Goal: Information Seeking & Learning: Learn about a topic

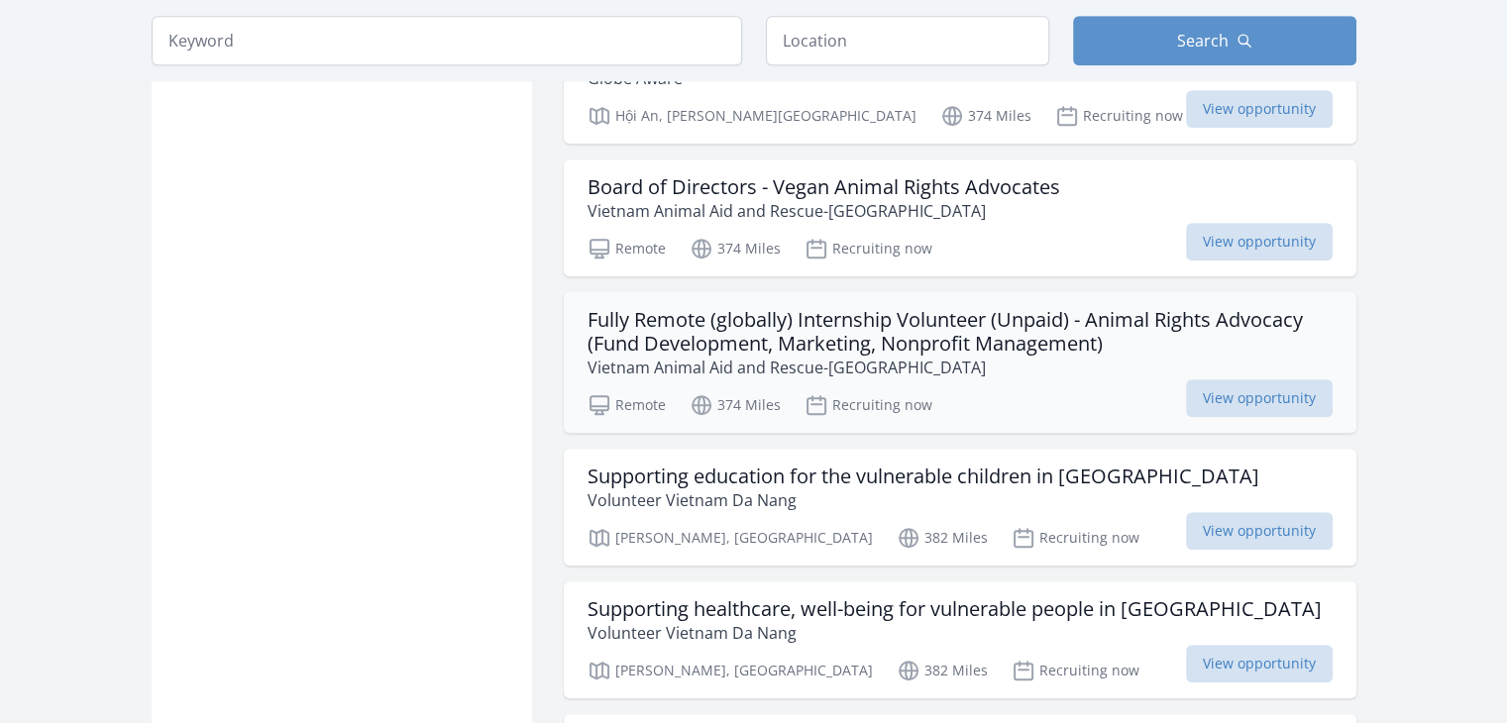
scroll to position [1411, 0]
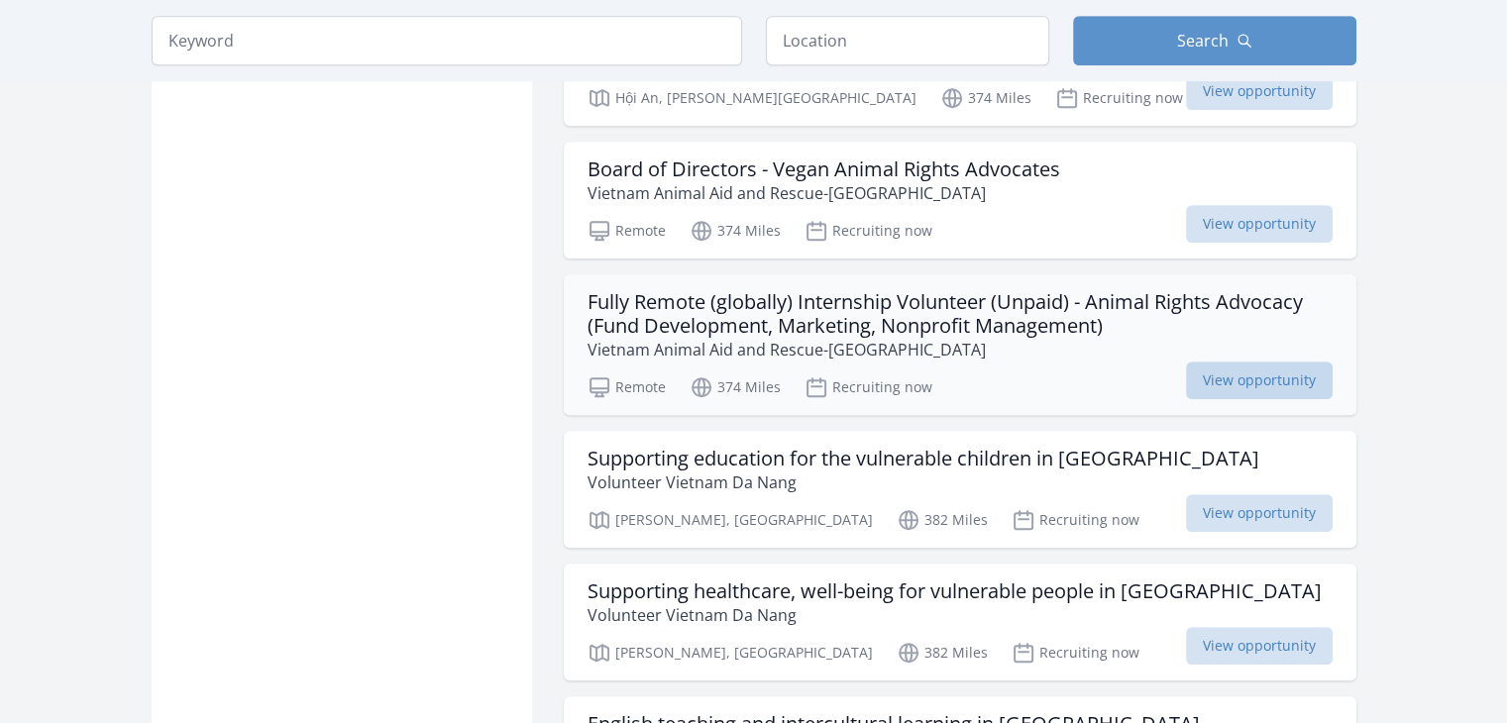
click at [1201, 368] on span "View opportunity" at bounding box center [1259, 381] width 147 height 38
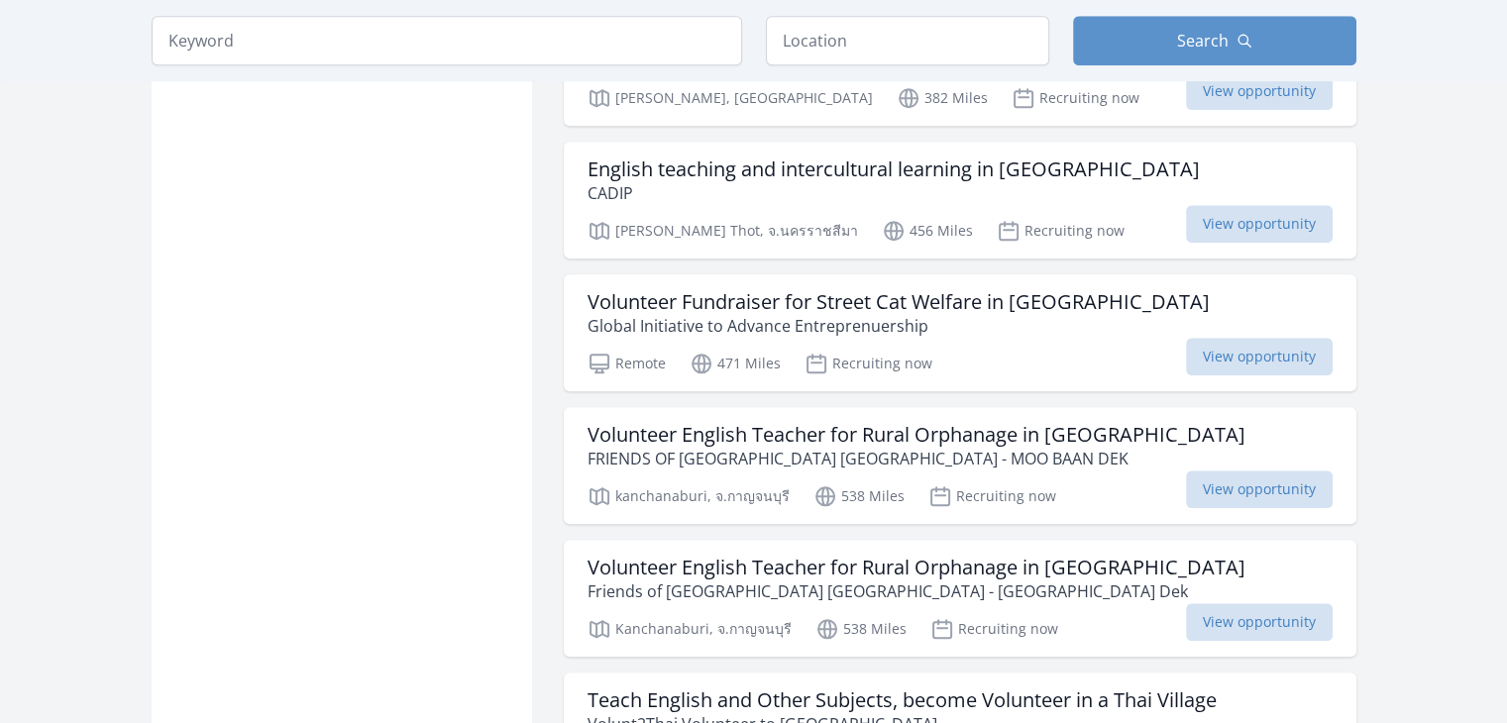
scroll to position [1965, 0]
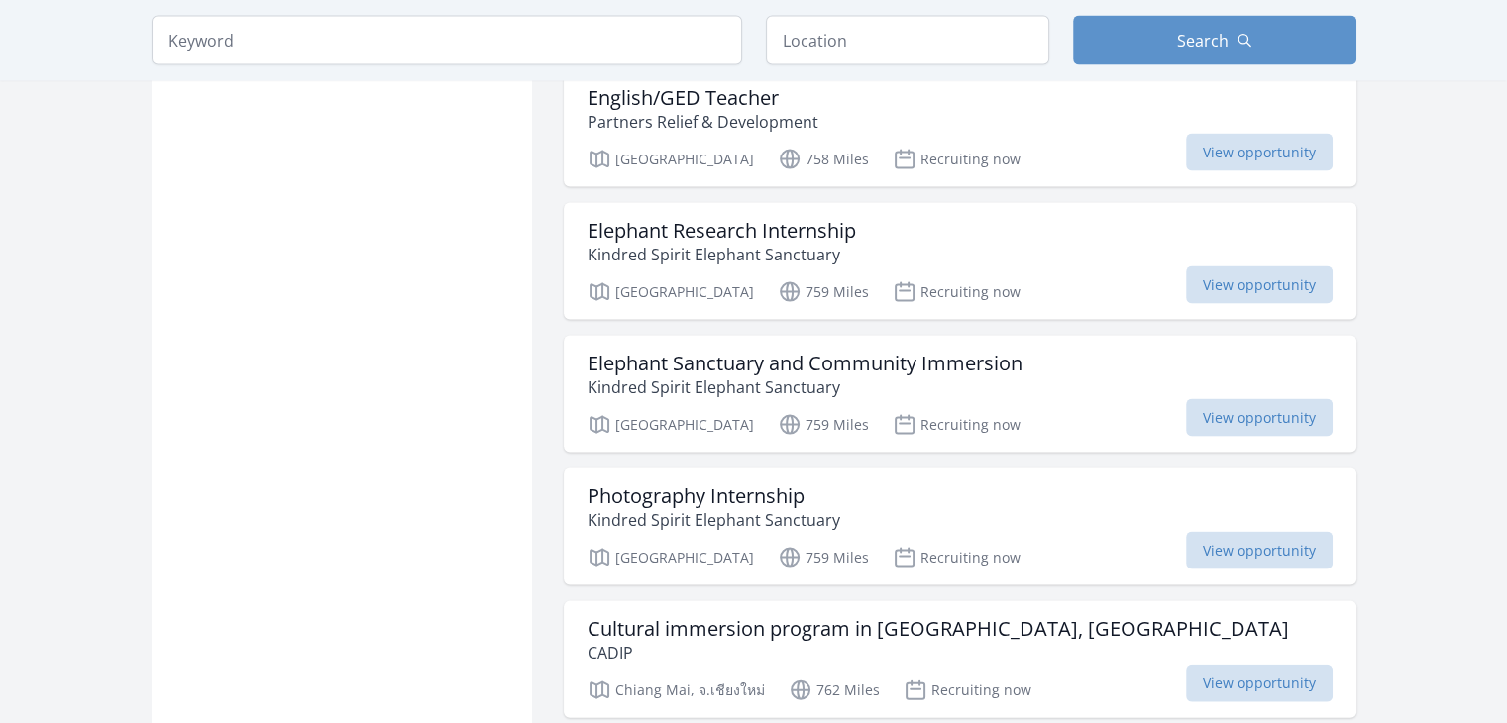
scroll to position [4069, 0]
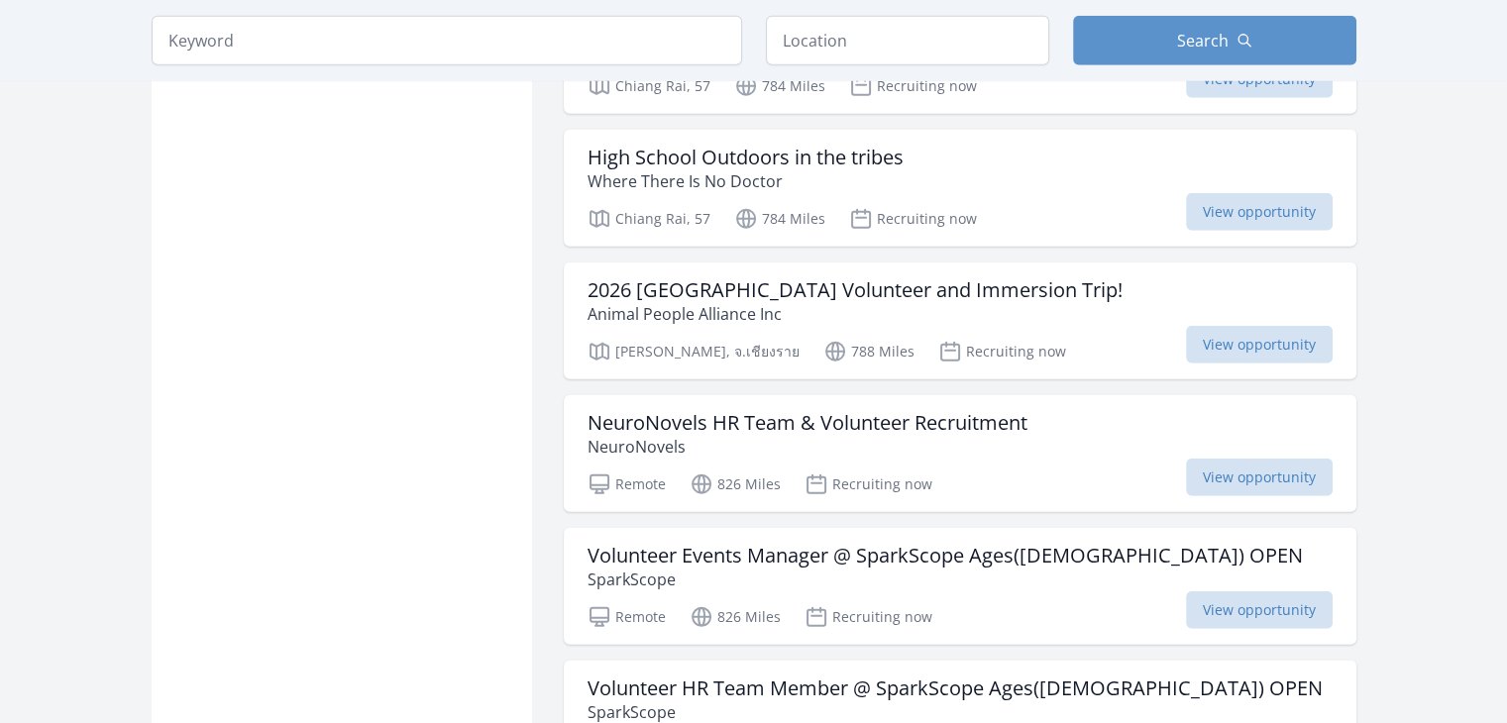
scroll to position [5467, 0]
click at [1264, 460] on span "View opportunity" at bounding box center [1259, 479] width 147 height 38
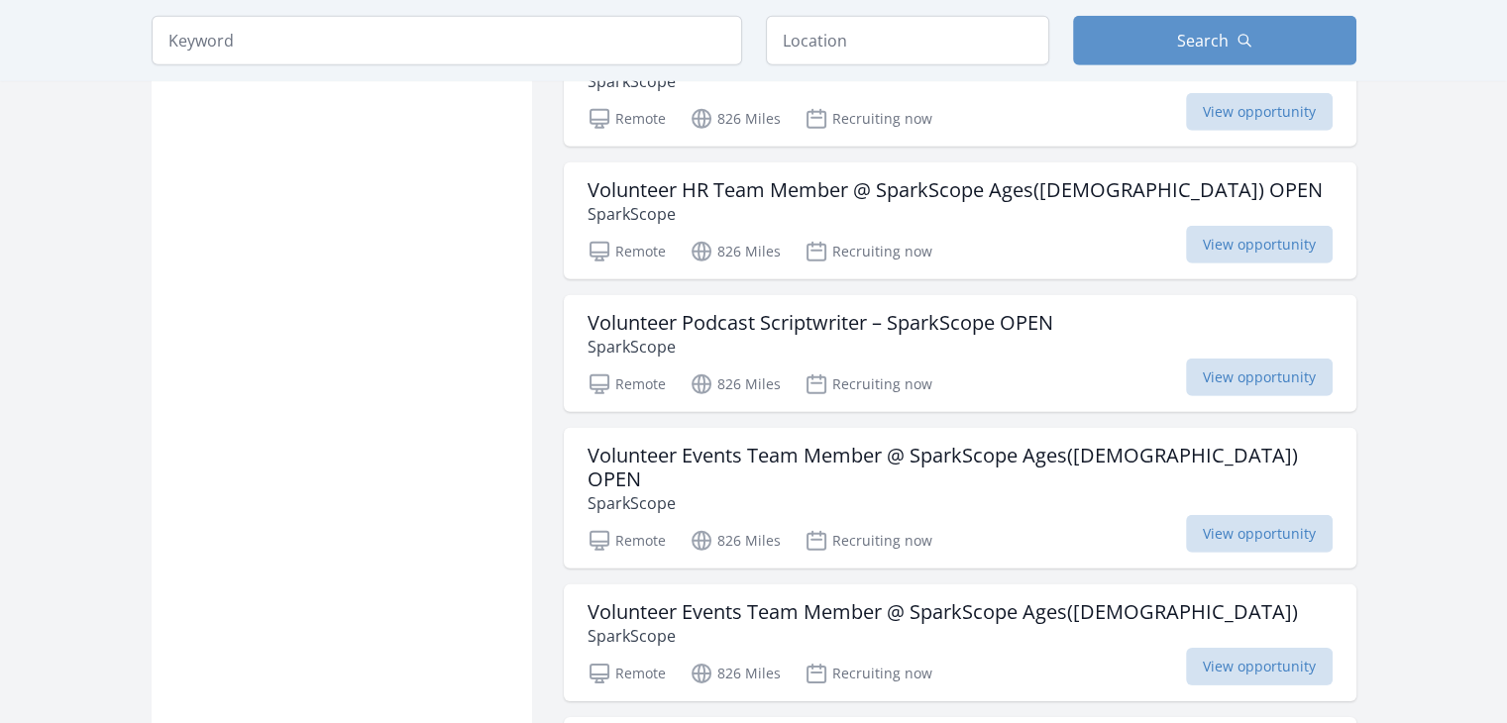
scroll to position [5966, 0]
click at [647, 445] on h3 "Volunteer Events Team Member @ SparkScope Ages(14-21) OPEN" at bounding box center [959, 469] width 745 height 48
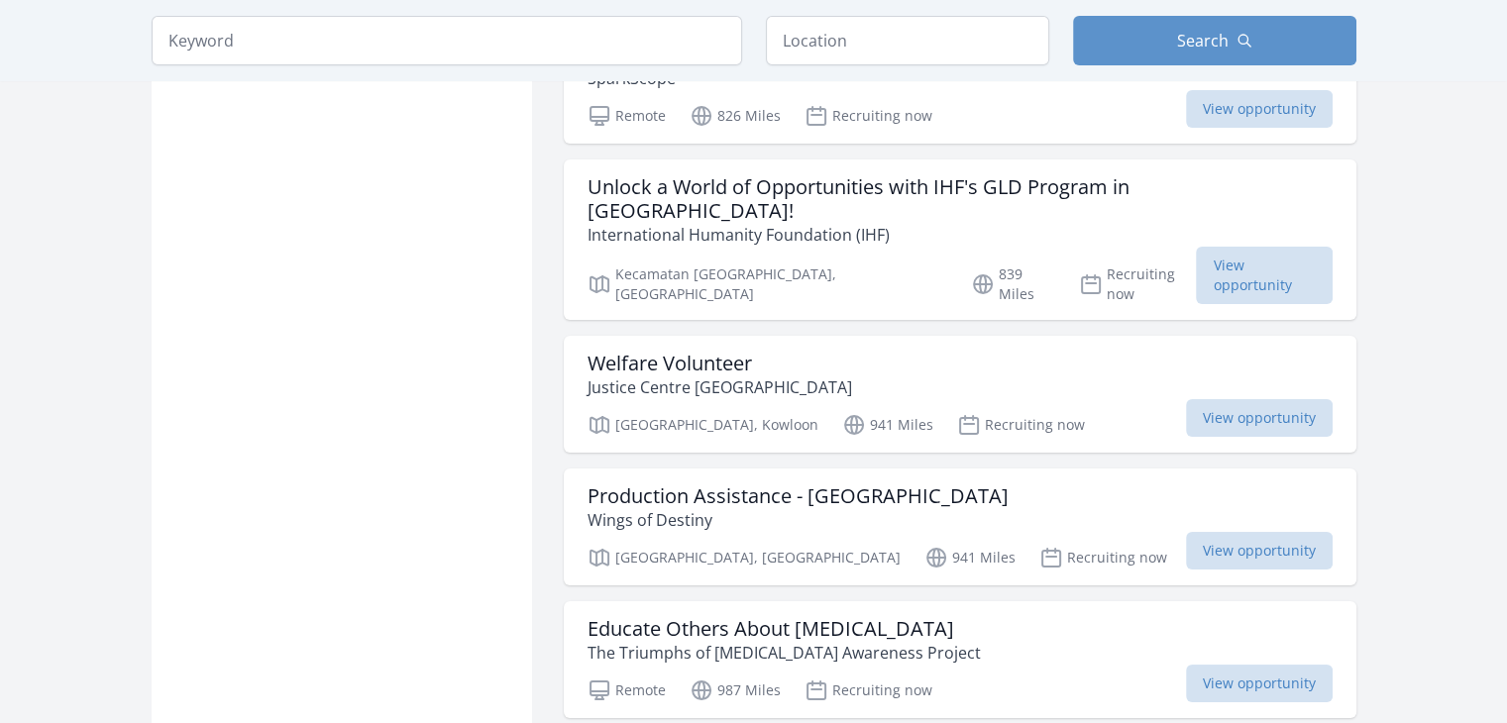
scroll to position [7453, 0]
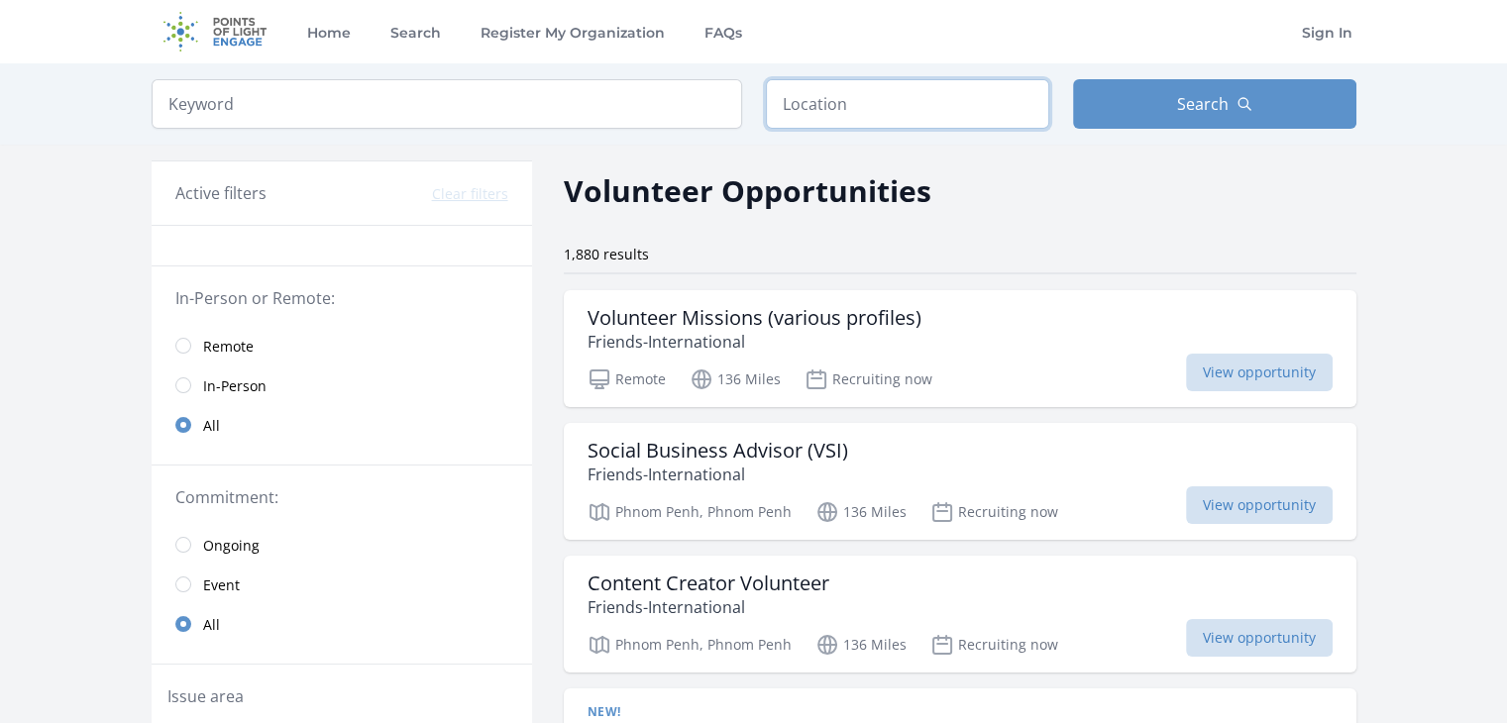
click at [943, 119] on input "text" at bounding box center [907, 104] width 283 height 50
type input "Remote"
click at [1157, 108] on button "Search" at bounding box center [1214, 104] width 283 height 50
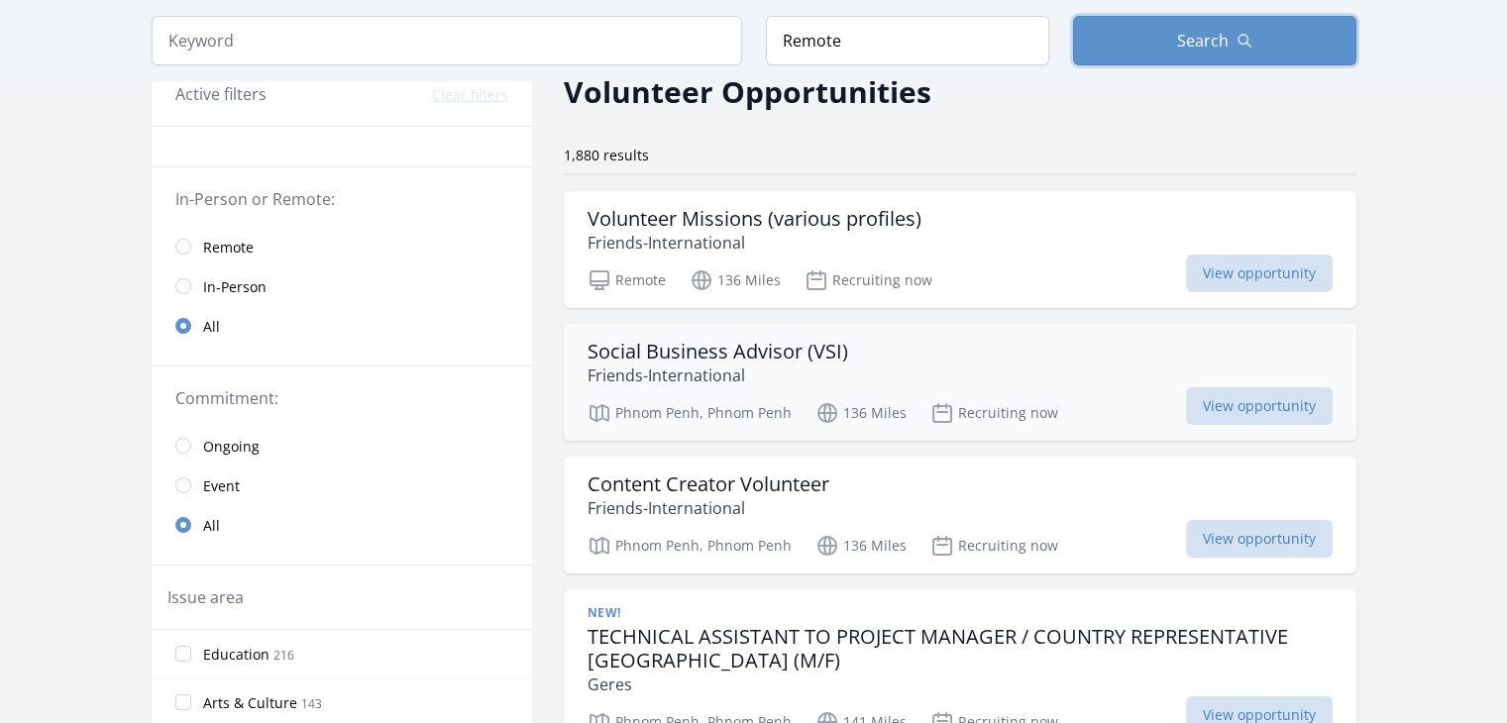
scroll to position [95, 0]
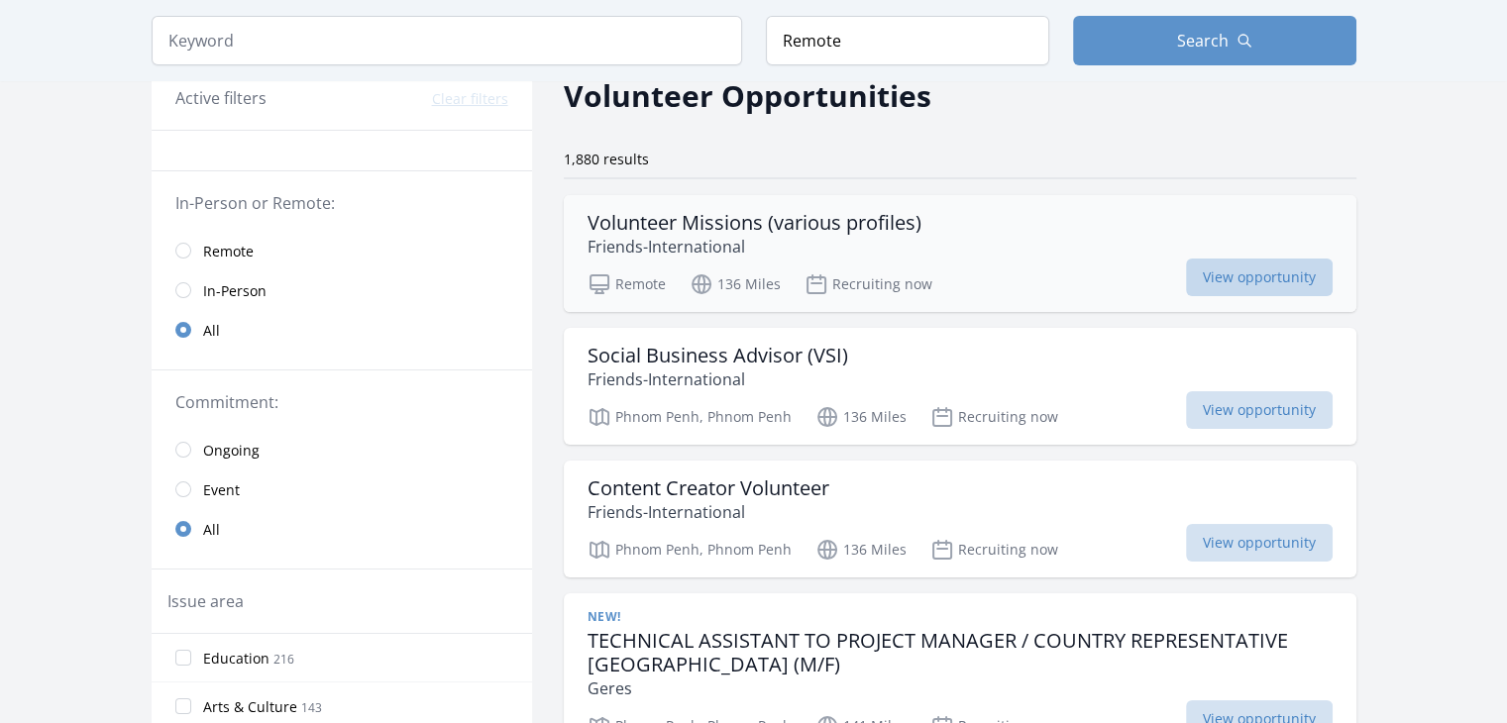
click at [1225, 274] on span "View opportunity" at bounding box center [1259, 278] width 147 height 38
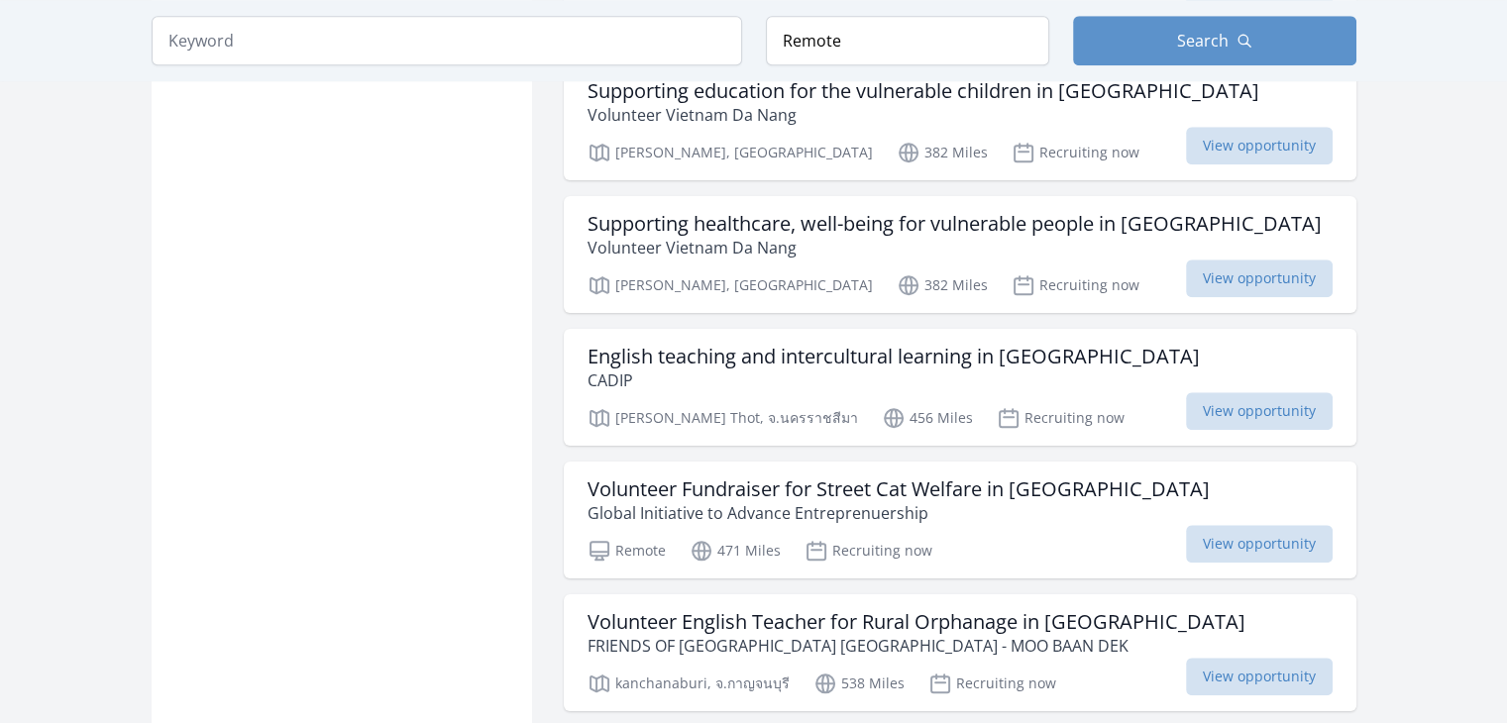
scroll to position [1777, 0]
click at [702, 361] on h3 "English teaching and intercultural learning in Thailand" at bounding box center [893, 358] width 612 height 24
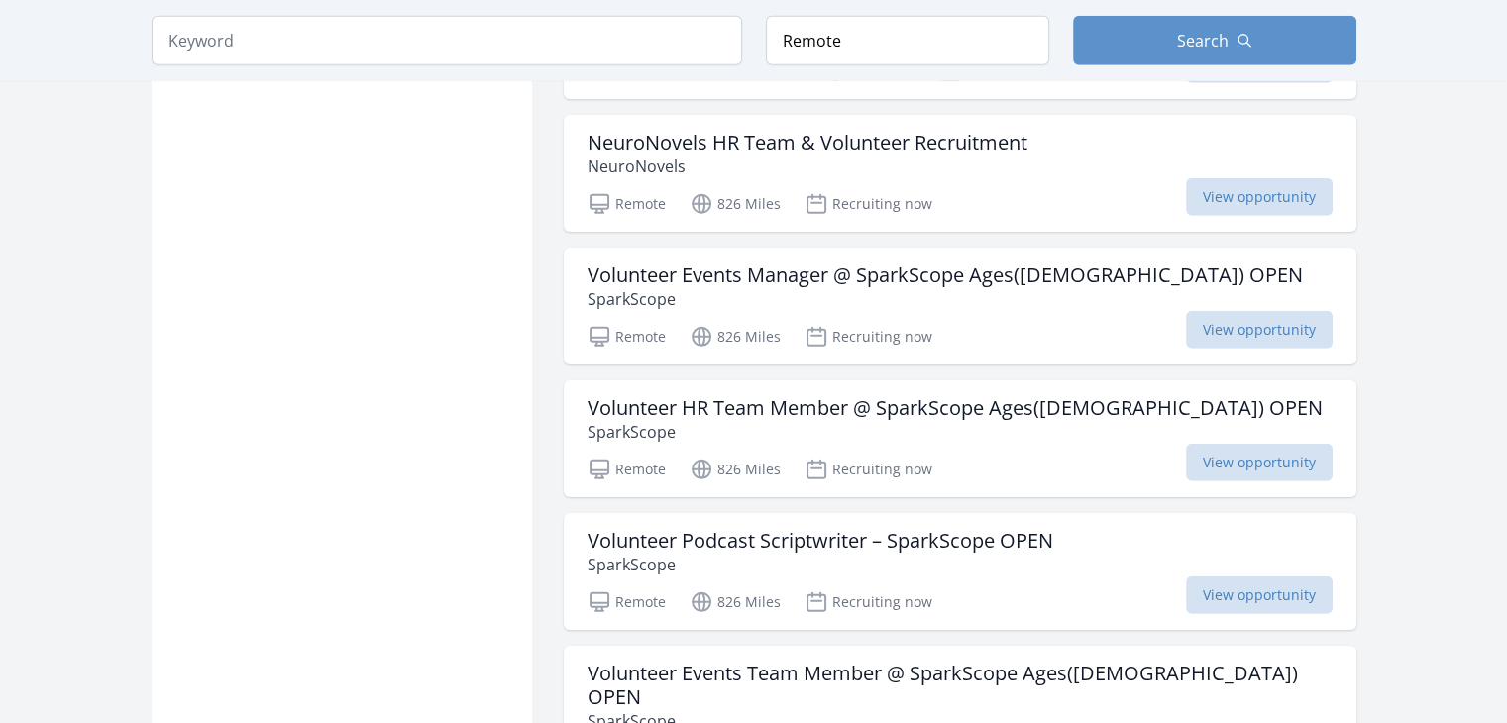
scroll to position [5748, 0]
click at [1247, 312] on span "View opportunity" at bounding box center [1259, 331] width 147 height 38
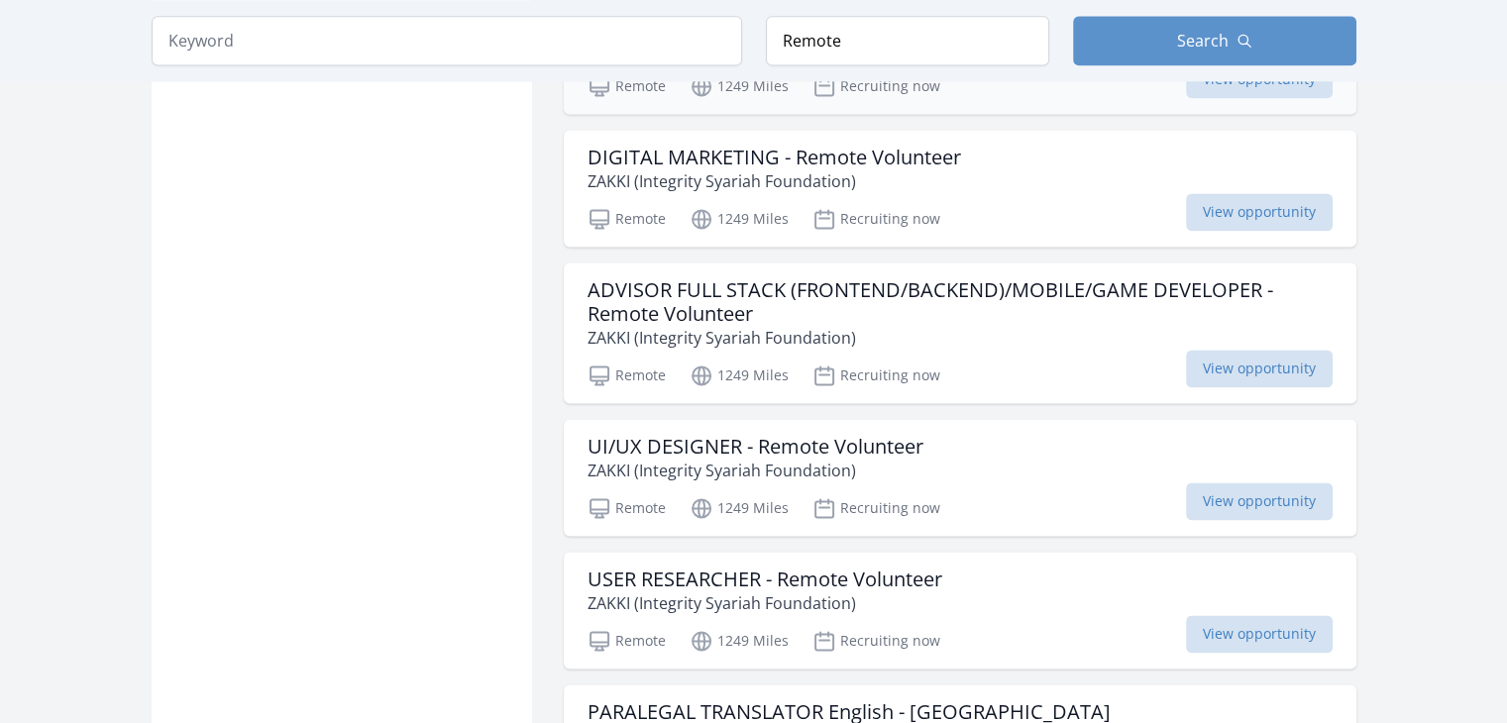
scroll to position [10618, 0]
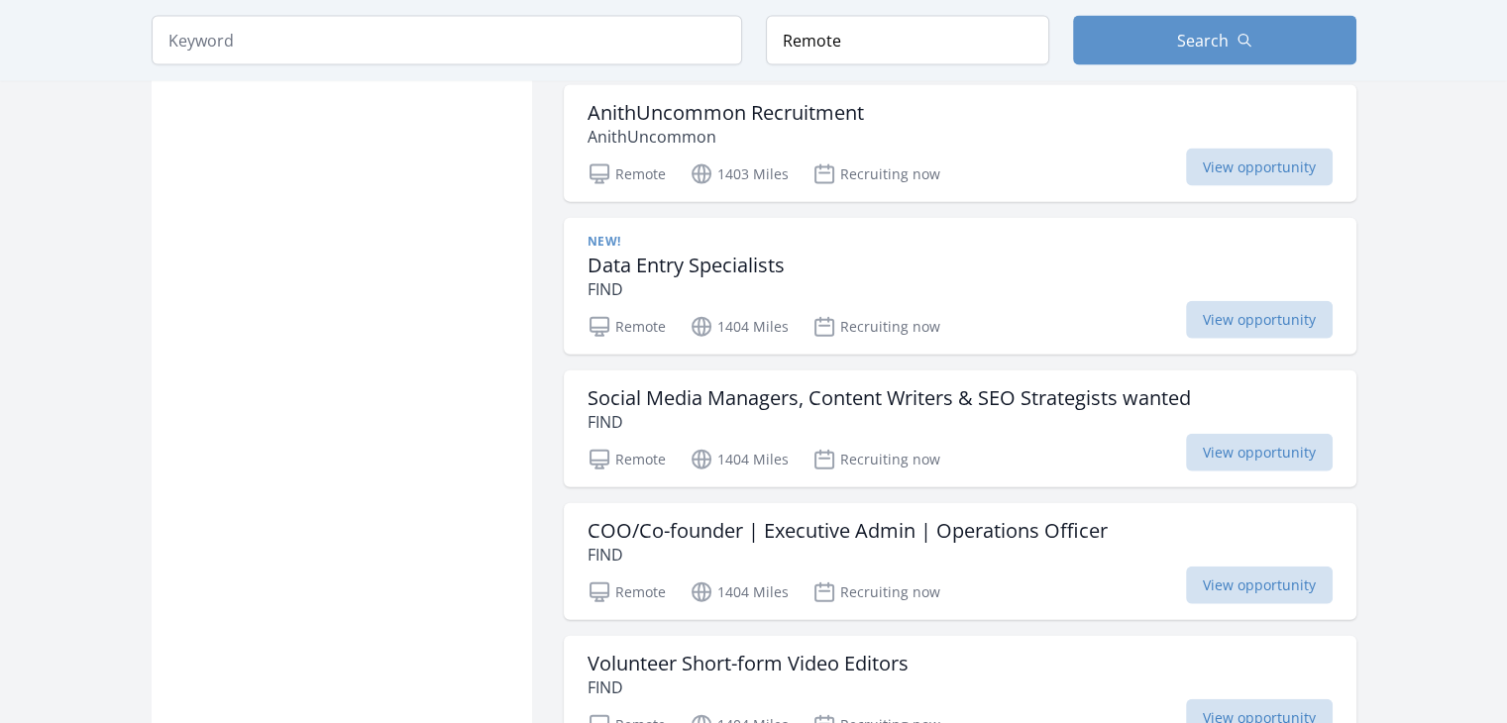
scroll to position [12048, 0]
click at [978, 443] on div "Remote 1404 Miles Recruiting now View opportunity" at bounding box center [959, 458] width 745 height 30
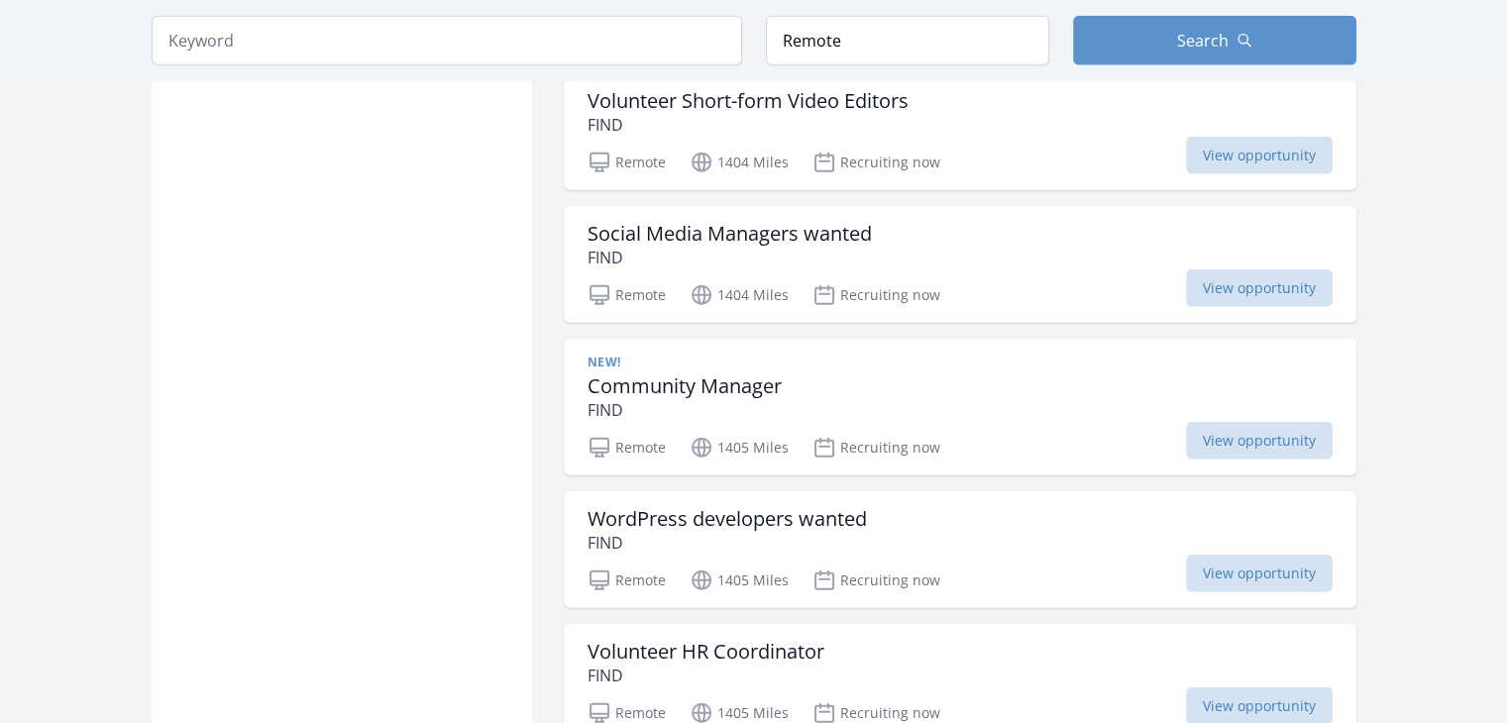
scroll to position [12613, 0]
click at [1292, 421] on span "View opportunity" at bounding box center [1259, 440] width 147 height 38
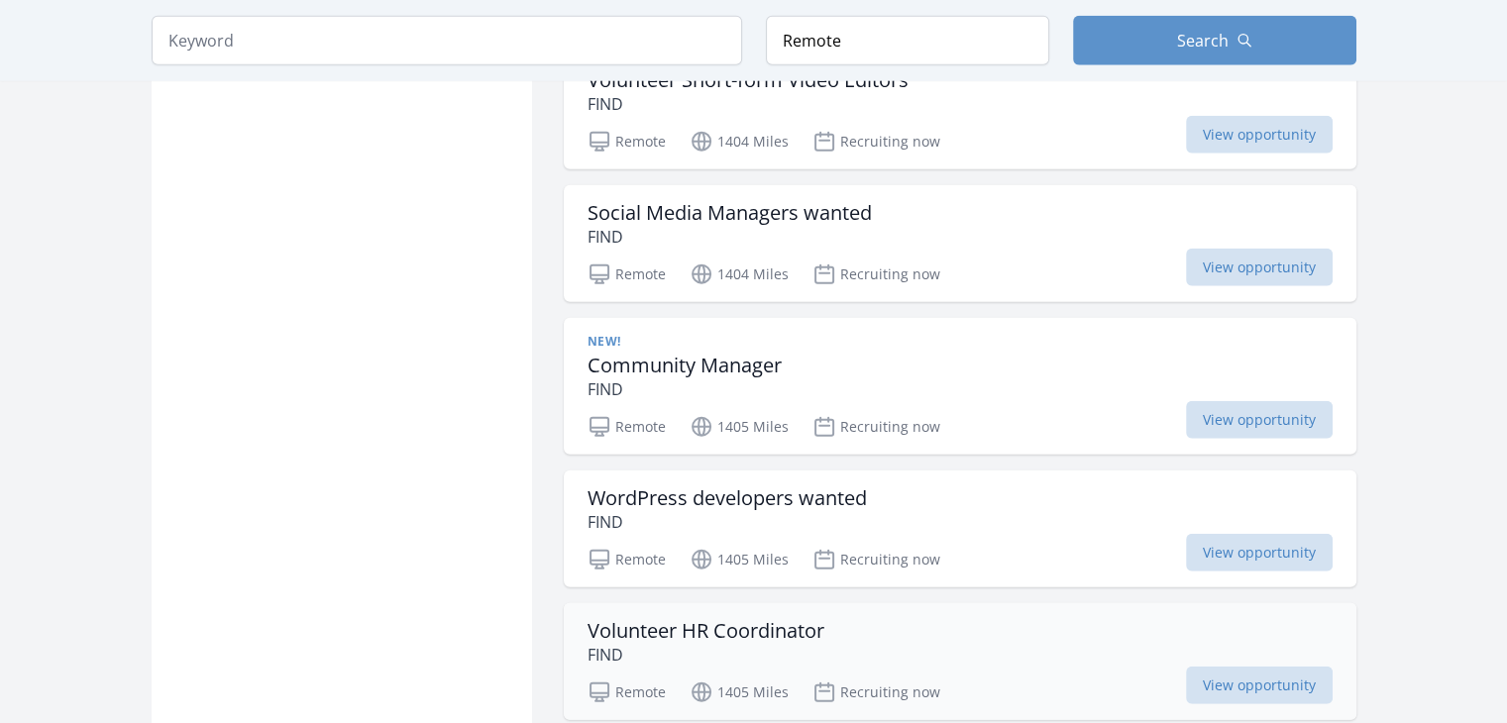
scroll to position [12672, 0]
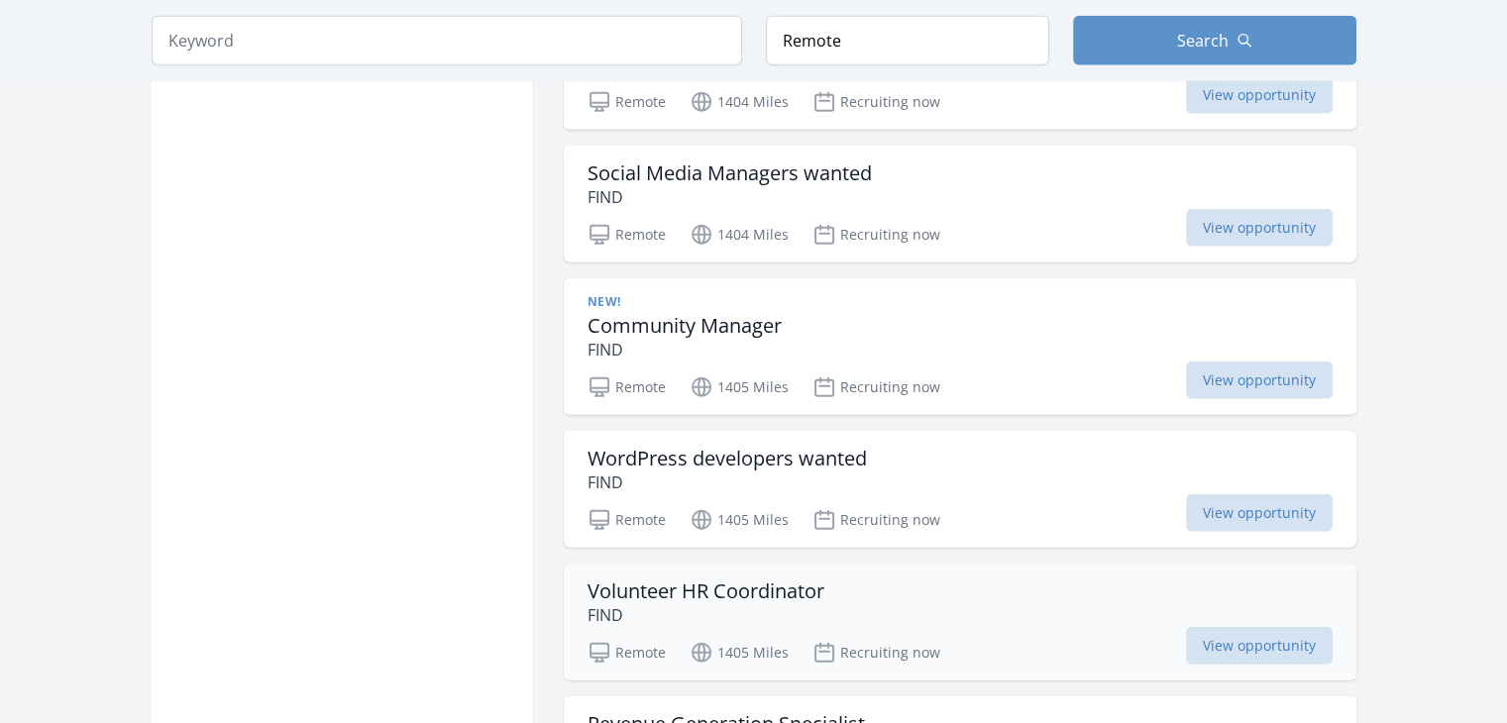
click at [960, 564] on div "Volunteer HR Coordinator FIND Remote 1405 Miles Recruiting now View opportunity" at bounding box center [960, 622] width 793 height 117
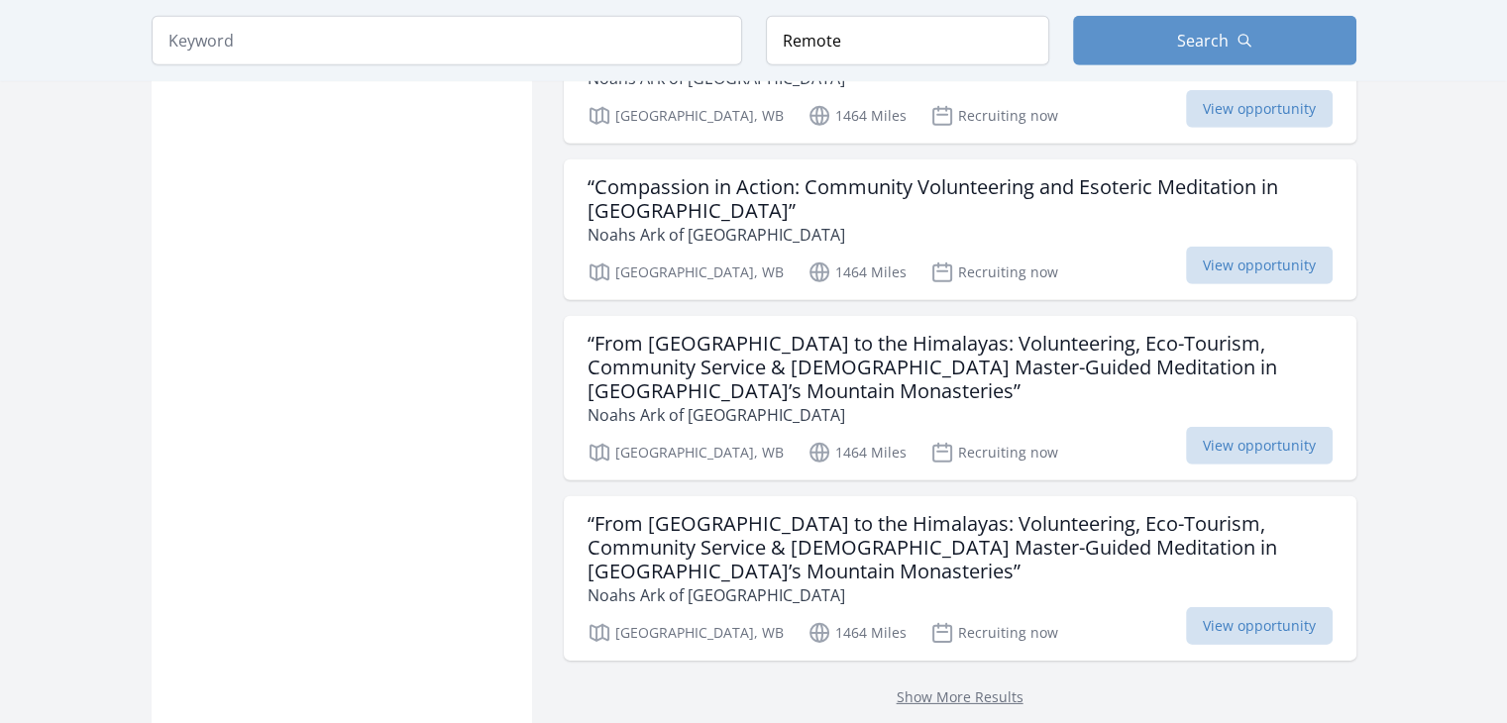
scroll to position [13497, 0]
click at [943, 679] on div "Volunteer With TIE Theatre In Education Kolkata 1467 Miles Recruiting now View …" at bounding box center [960, 737] width 793 height 117
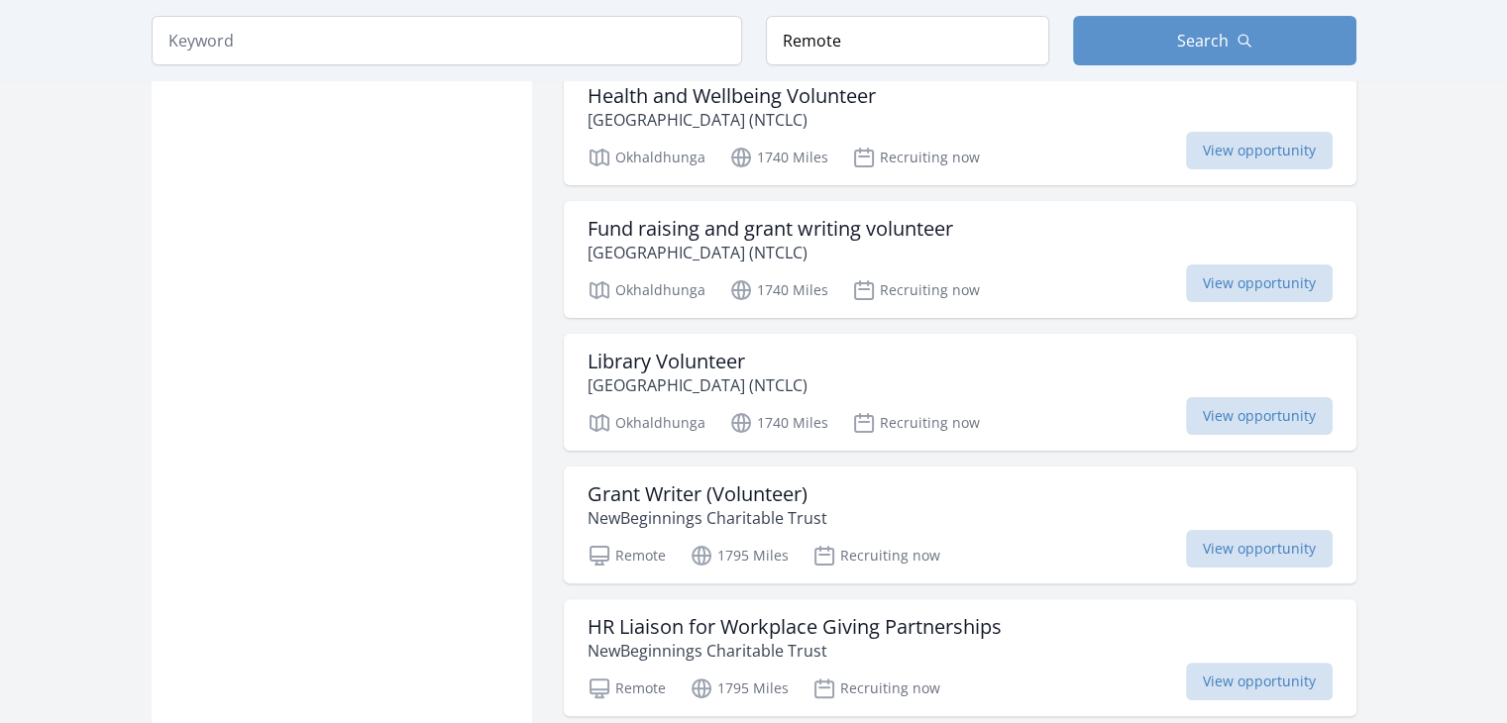
scroll to position [15436, 0]
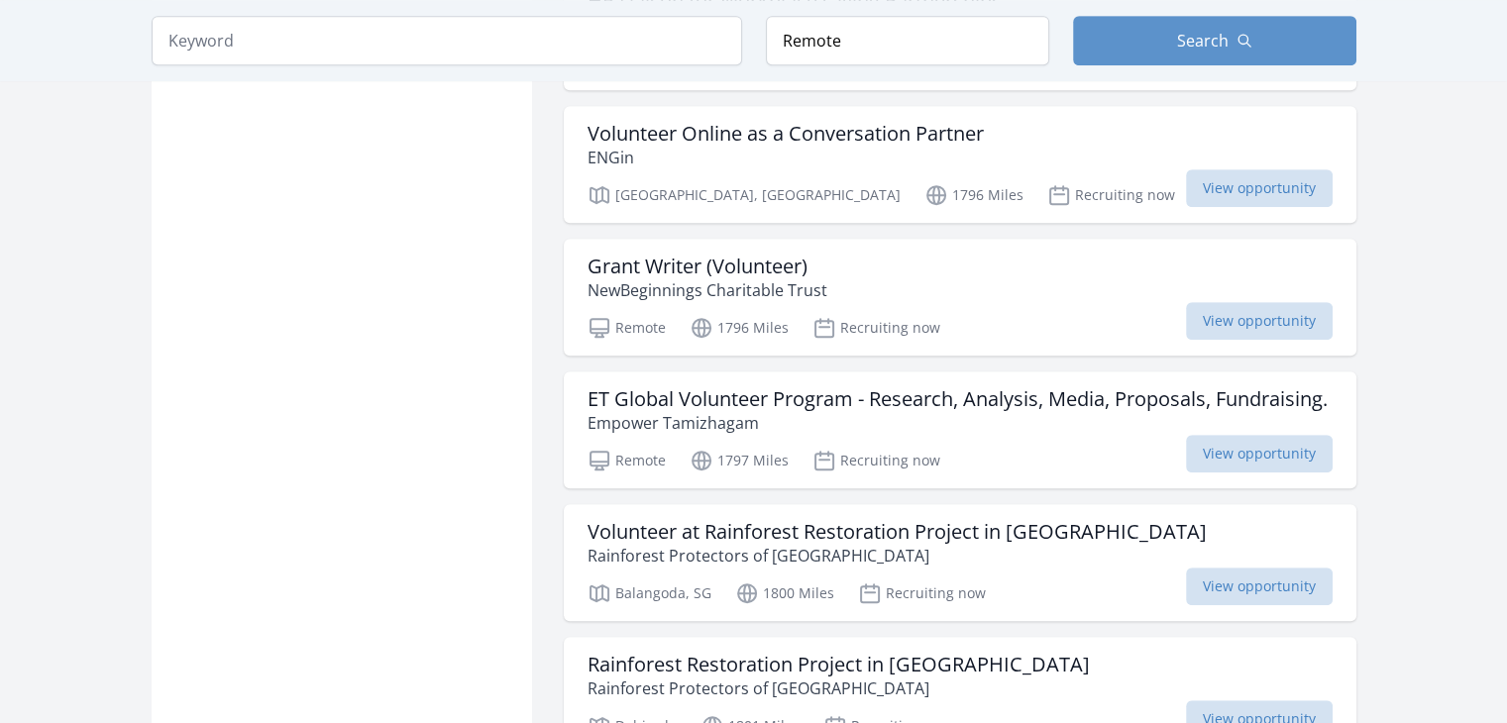
scroll to position [16186, 0]
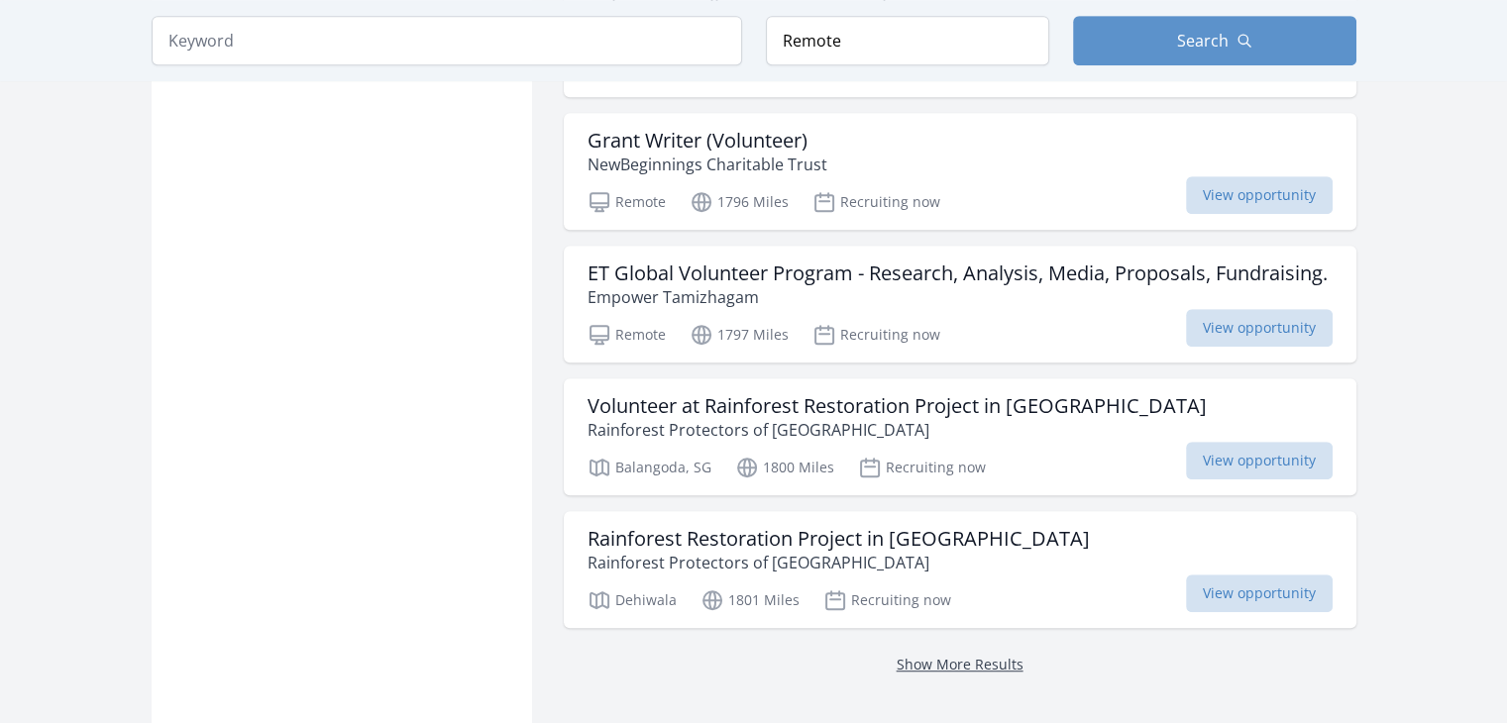
click at [960, 655] on link "Show More Results" at bounding box center [960, 664] width 127 height 19
click at [962, 655] on link "Show More Results" at bounding box center [960, 664] width 127 height 19
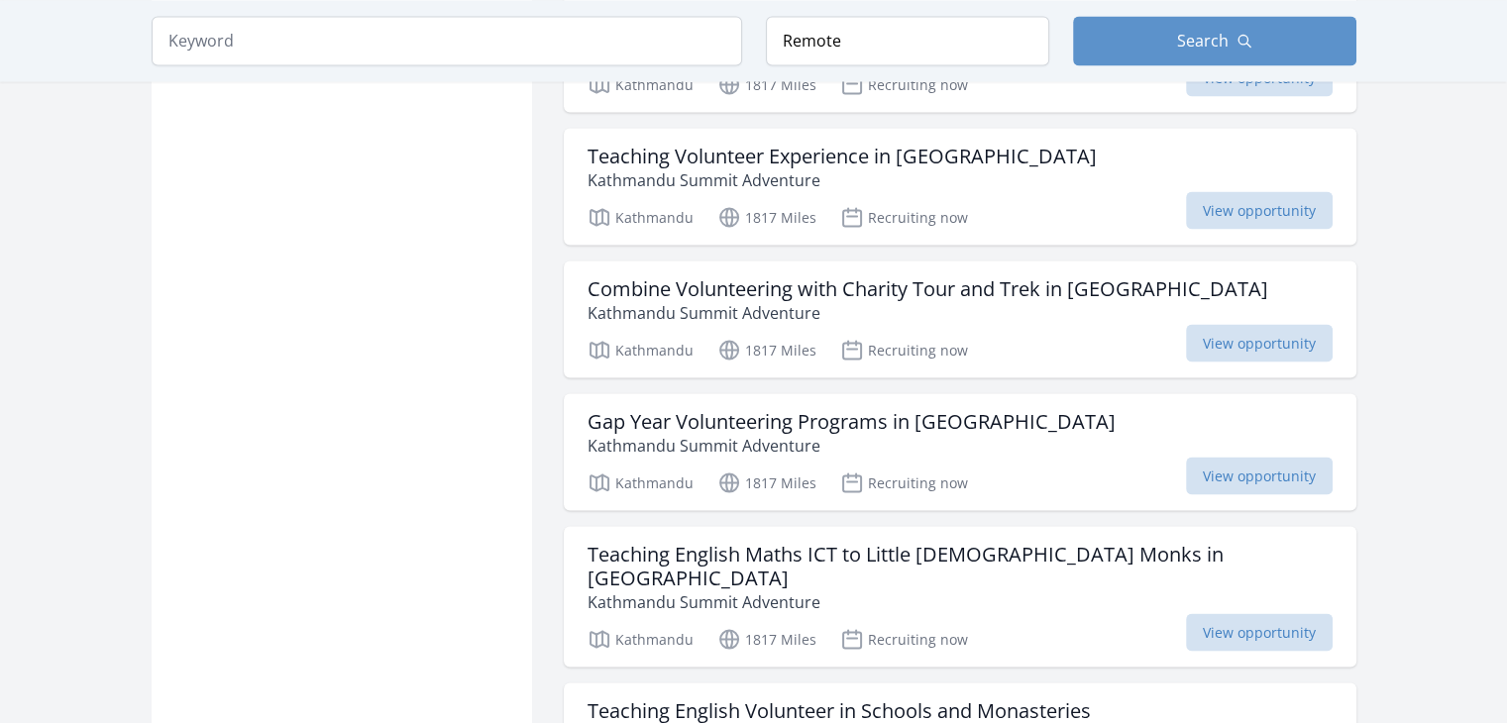
scroll to position [19051, 0]
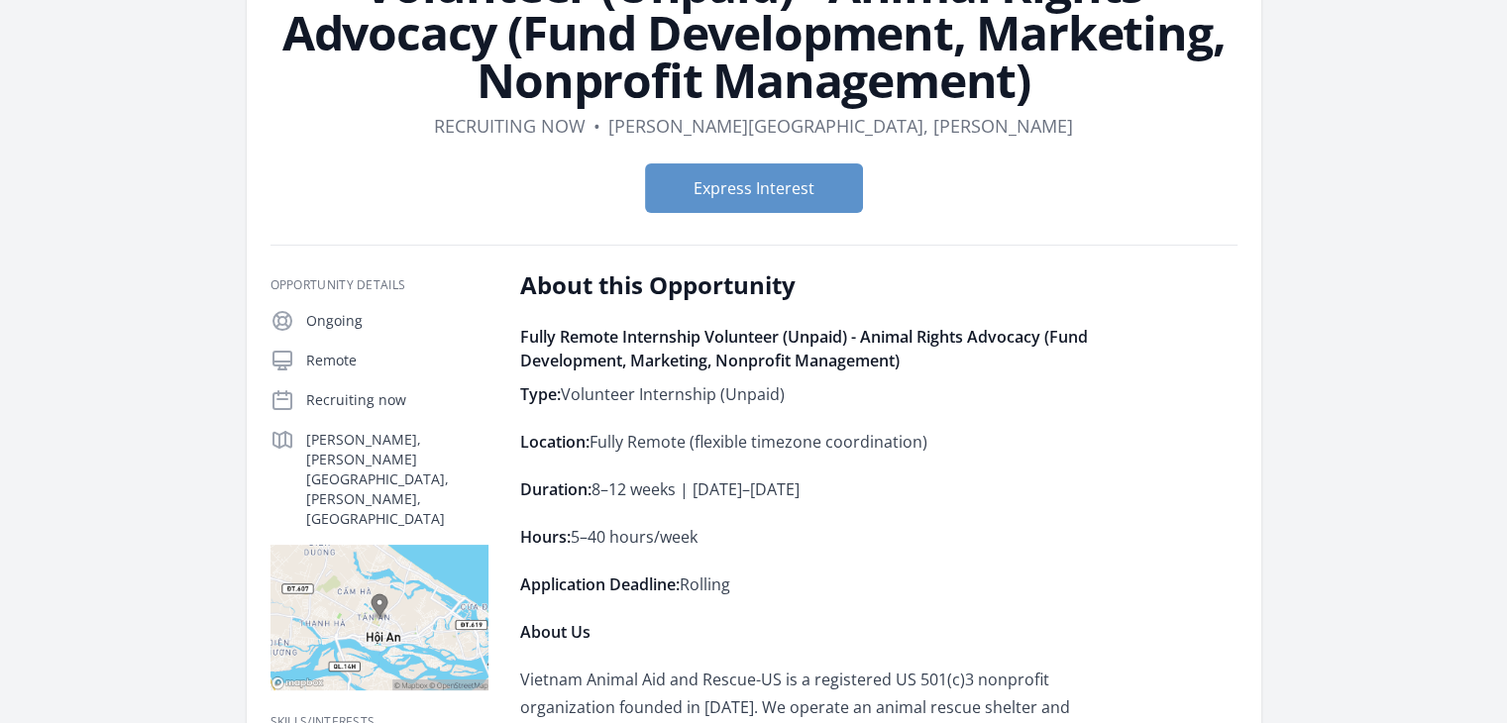
scroll to position [236, 0]
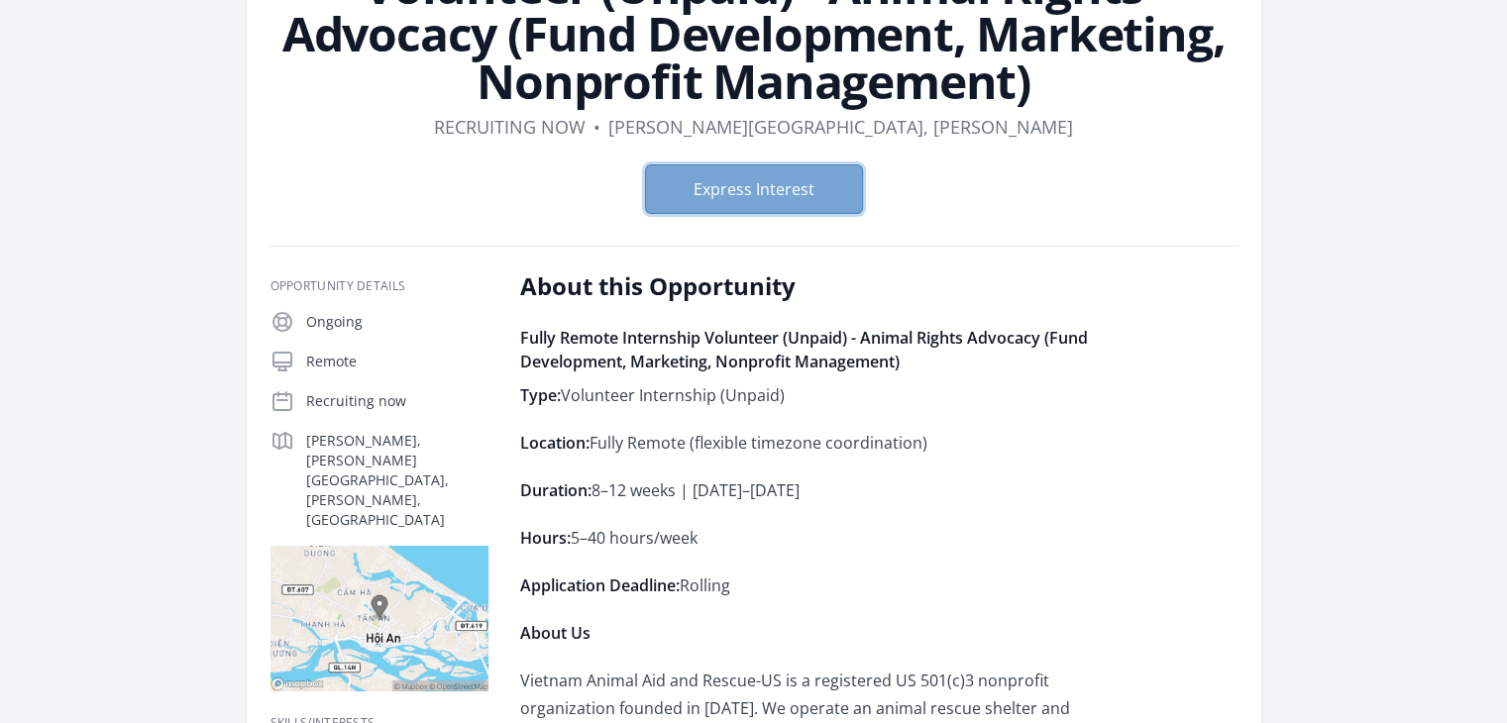
click at [770, 192] on button "Express Interest" at bounding box center [754, 189] width 218 height 50
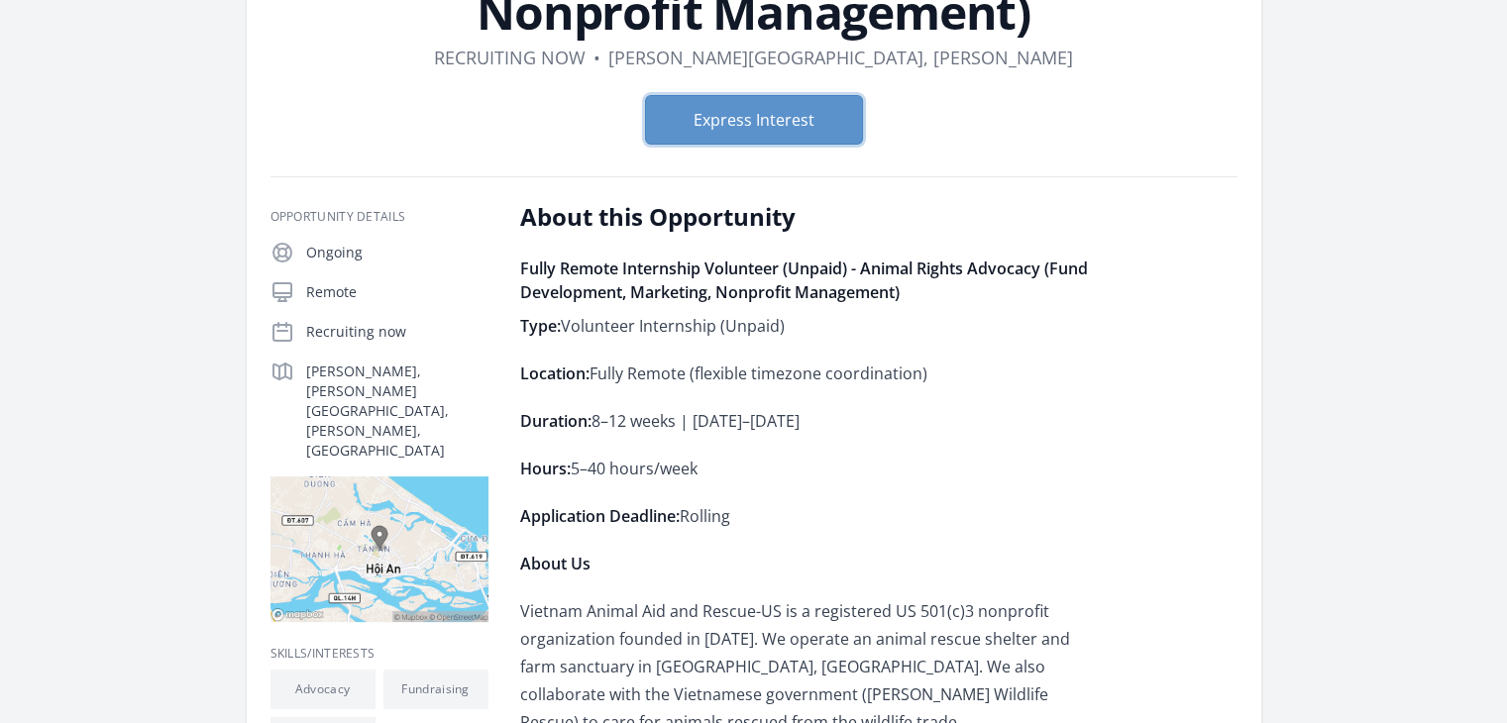
scroll to position [307, 0]
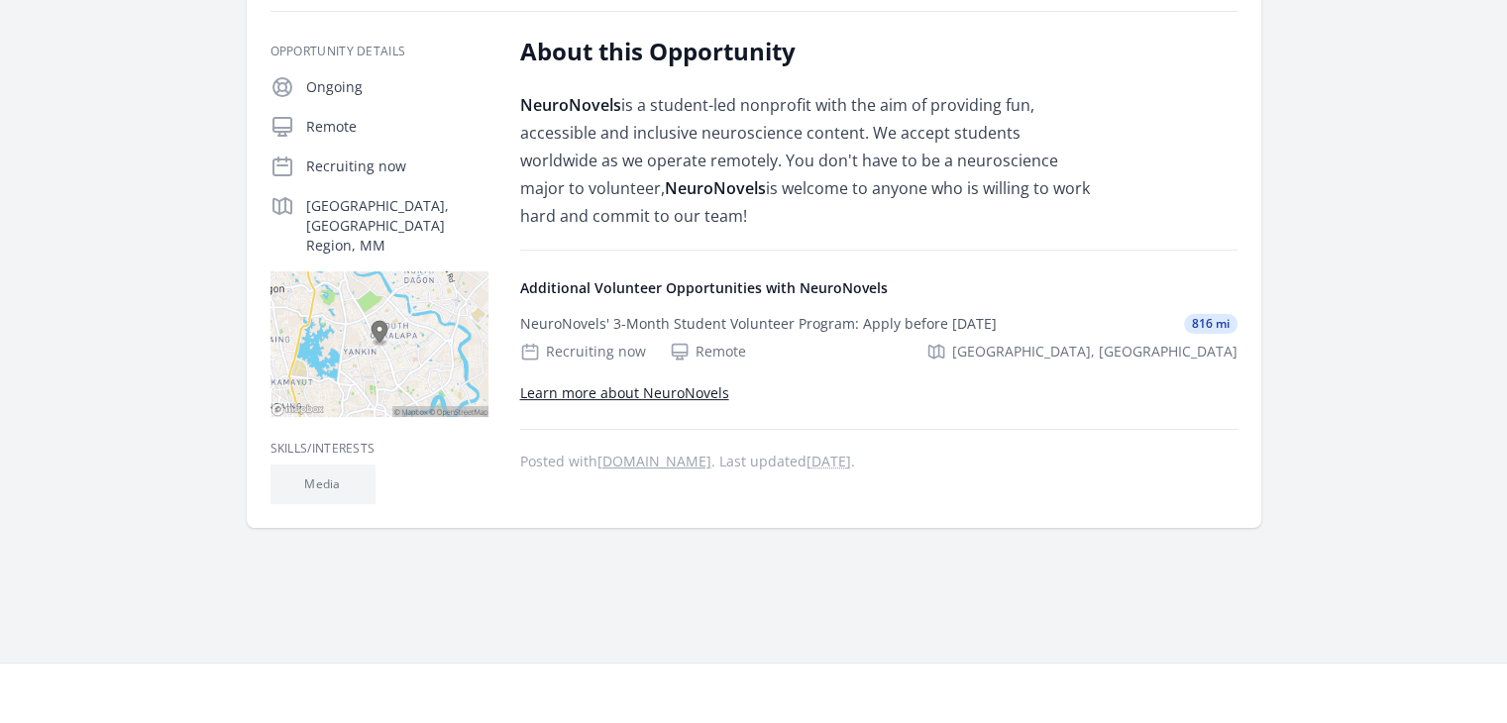
scroll to position [374, 0]
click at [614, 392] on link "Learn more about NeuroNovels" at bounding box center [624, 393] width 209 height 19
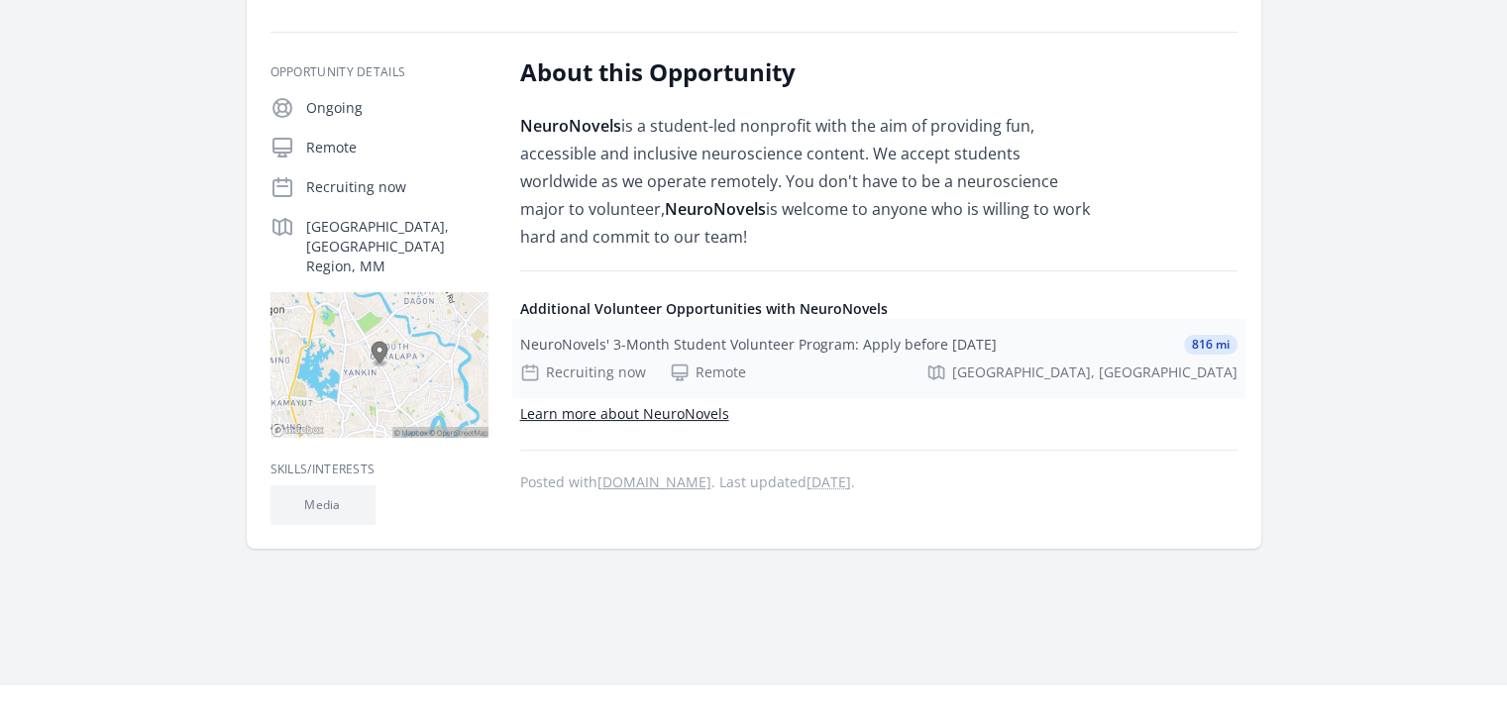
scroll to position [349, 0]
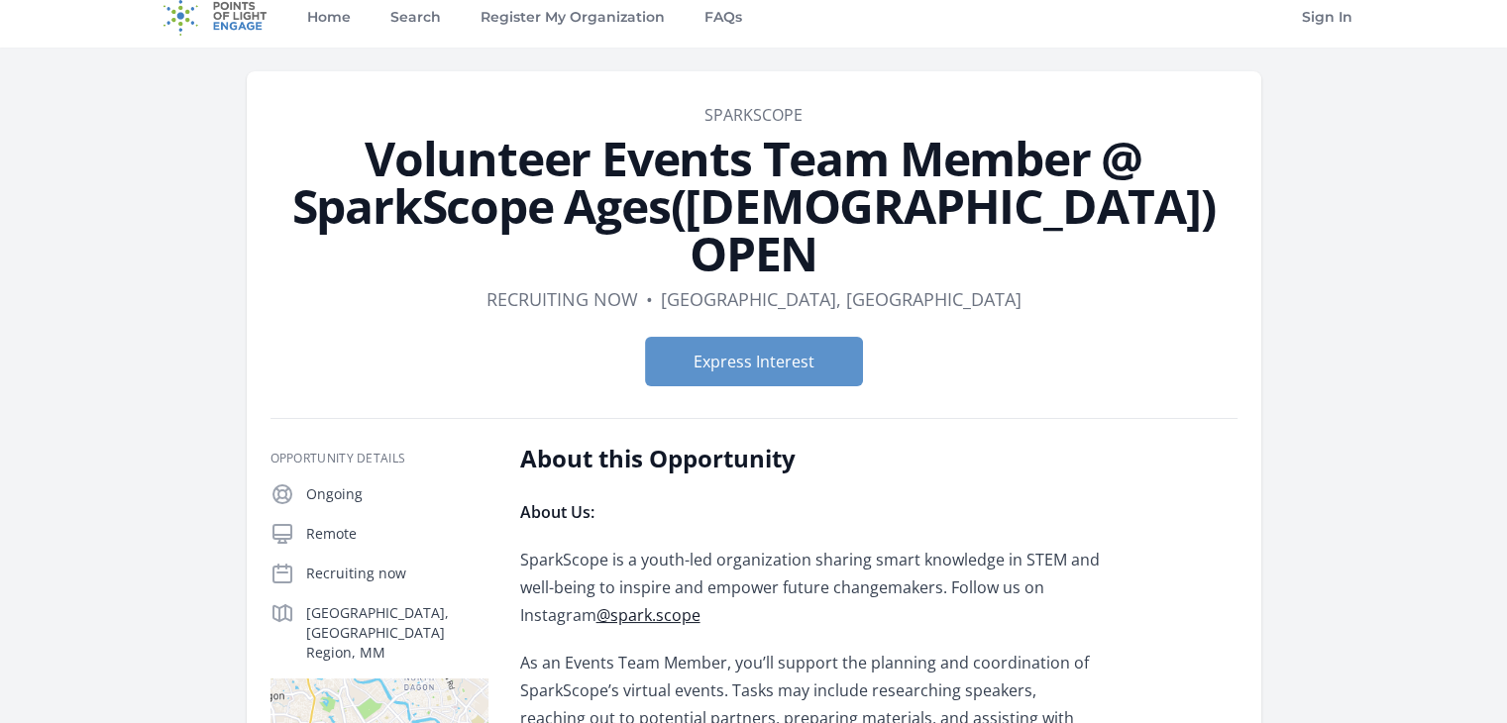
scroll to position [14, 0]
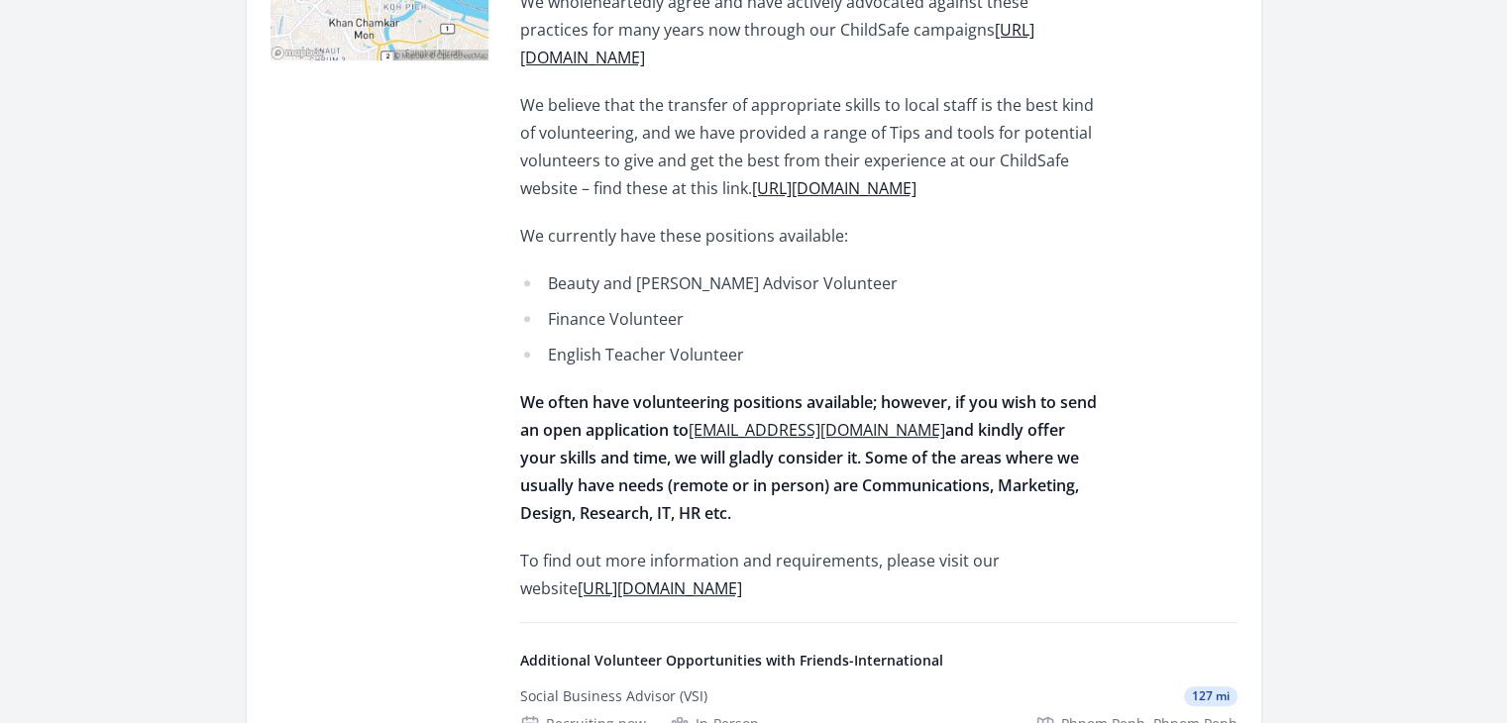
scroll to position [673, 0]
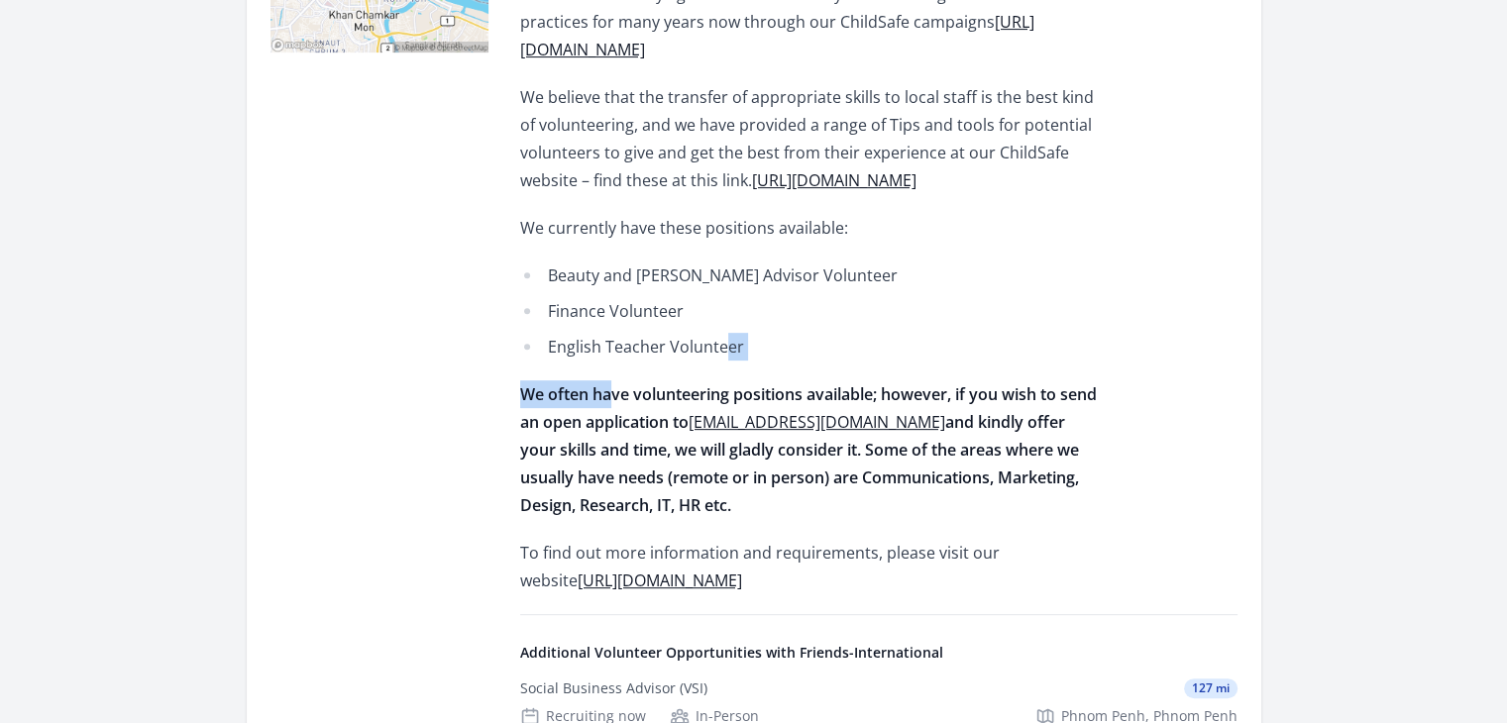
drag, startPoint x: 728, startPoint y: 319, endPoint x: 610, endPoint y: 338, distance: 119.4
click at [610, 338] on div "At Friends-International, we very much welcome responsible and impactful volunt…" at bounding box center [810, 170] width 580 height 848
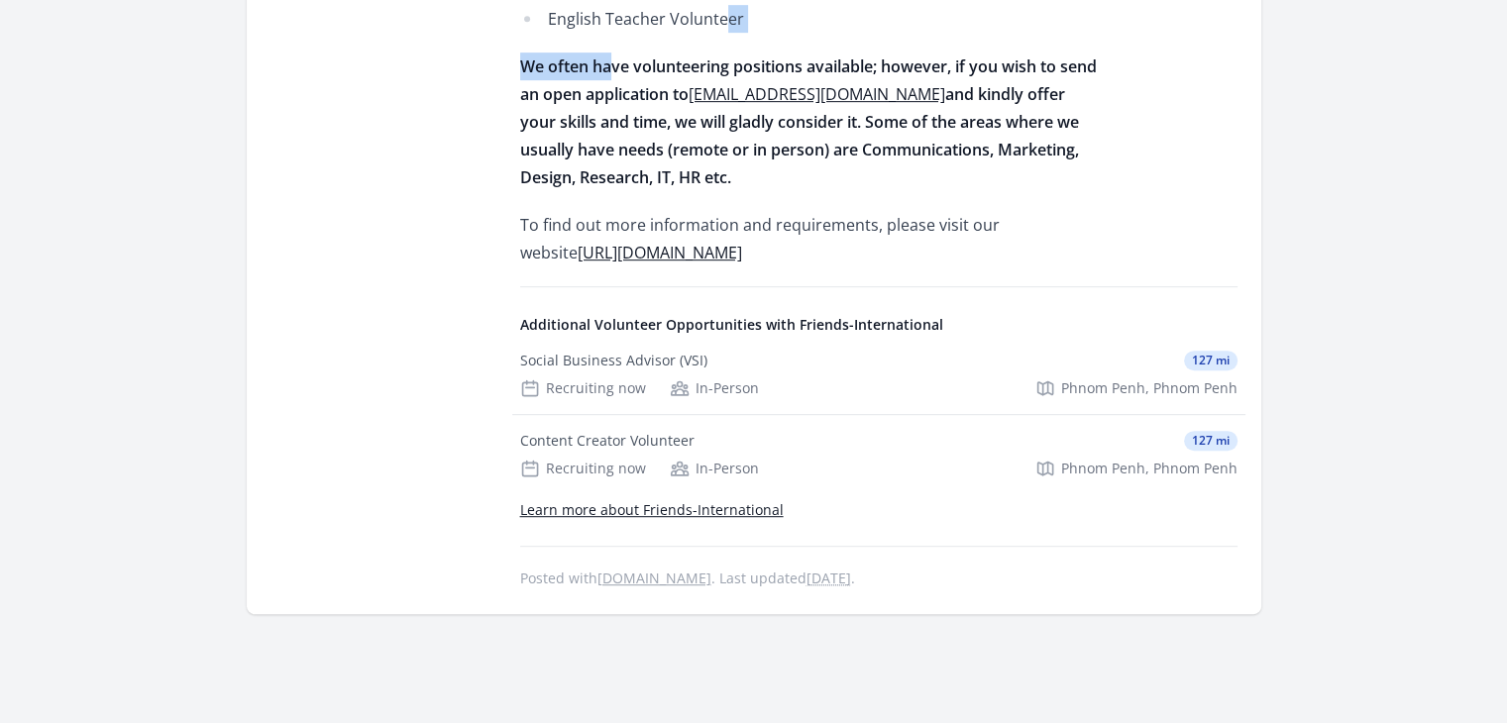
scroll to position [999, 0]
click at [400, 385] on div at bounding box center [379, 160] width 218 height 866
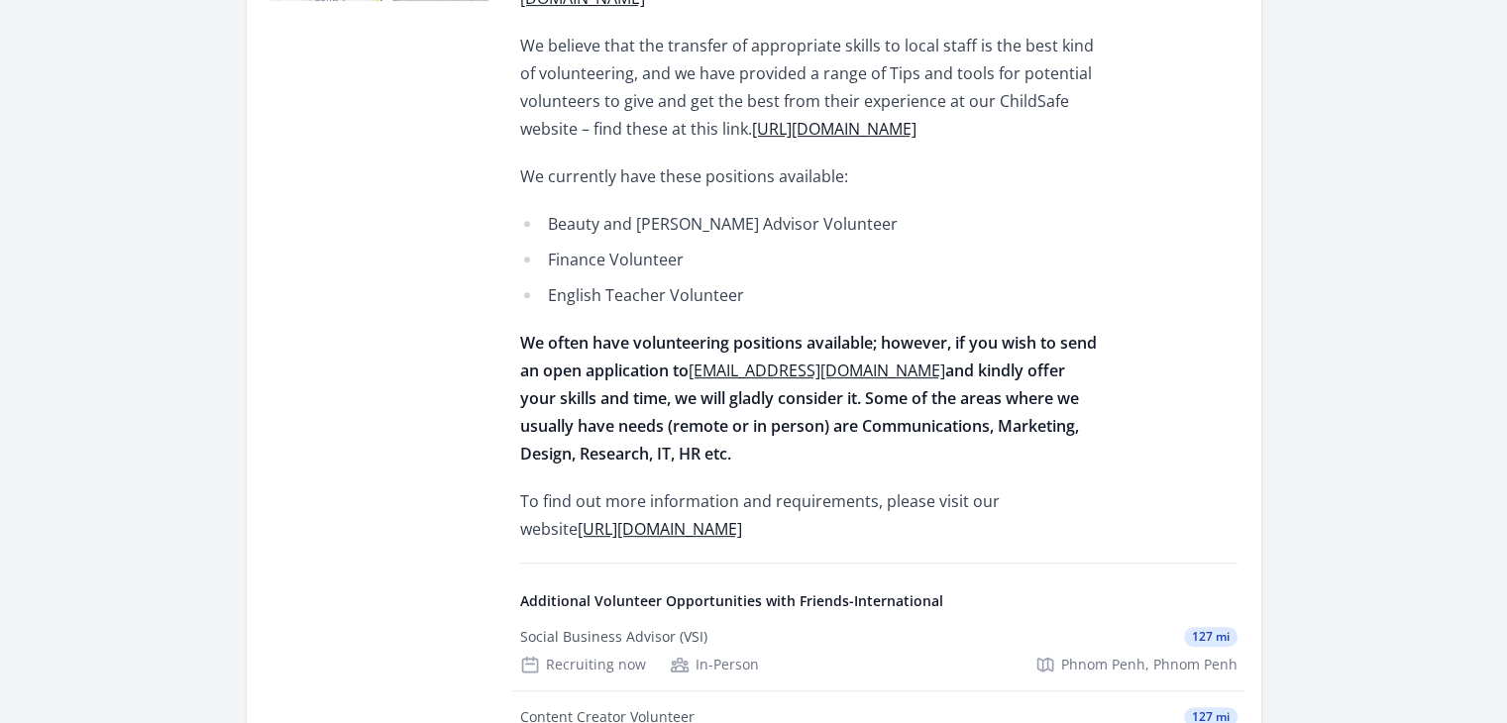
scroll to position [720, 0]
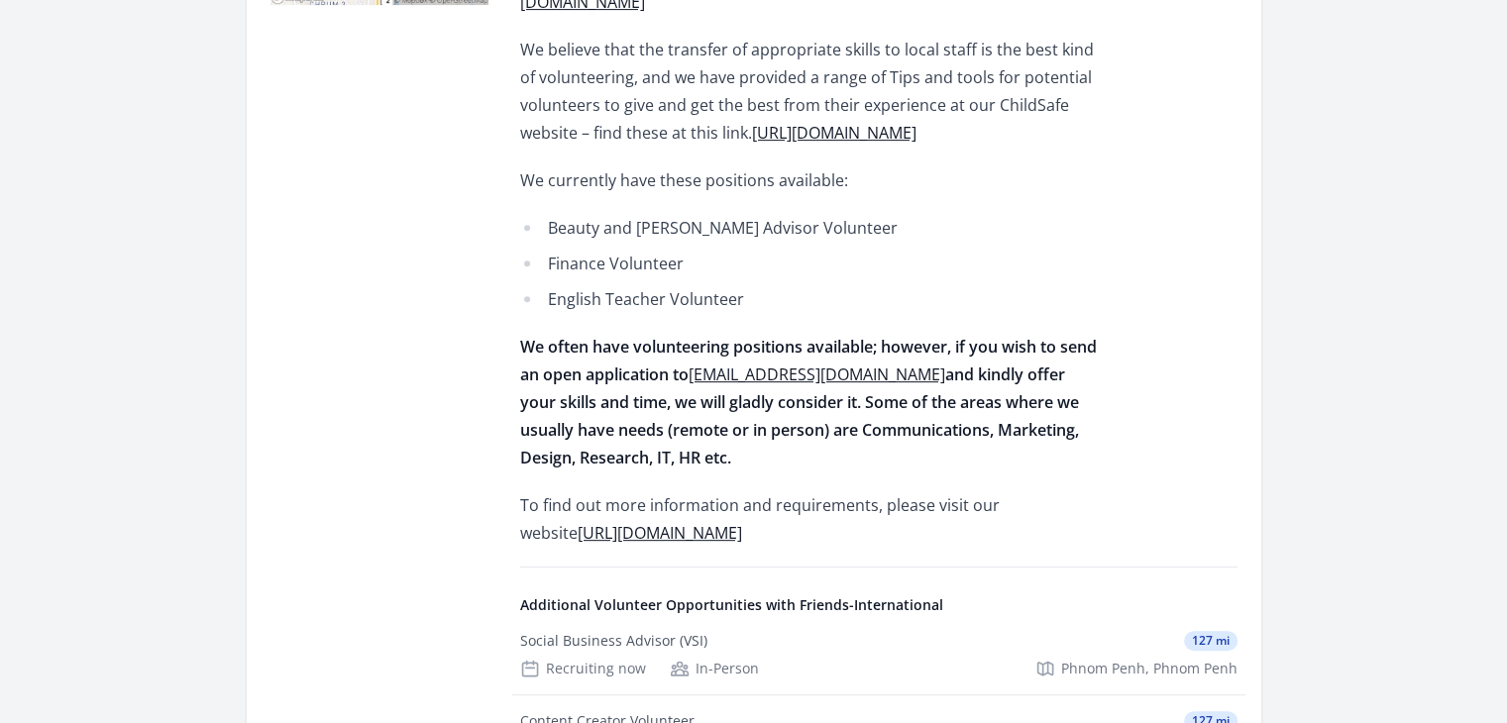
click at [728, 522] on link "https://friends-international.org/jobs/" at bounding box center [660, 533] width 164 height 22
click at [698, 522] on link "https://friends-international.org/jobs/" at bounding box center [660, 533] width 164 height 22
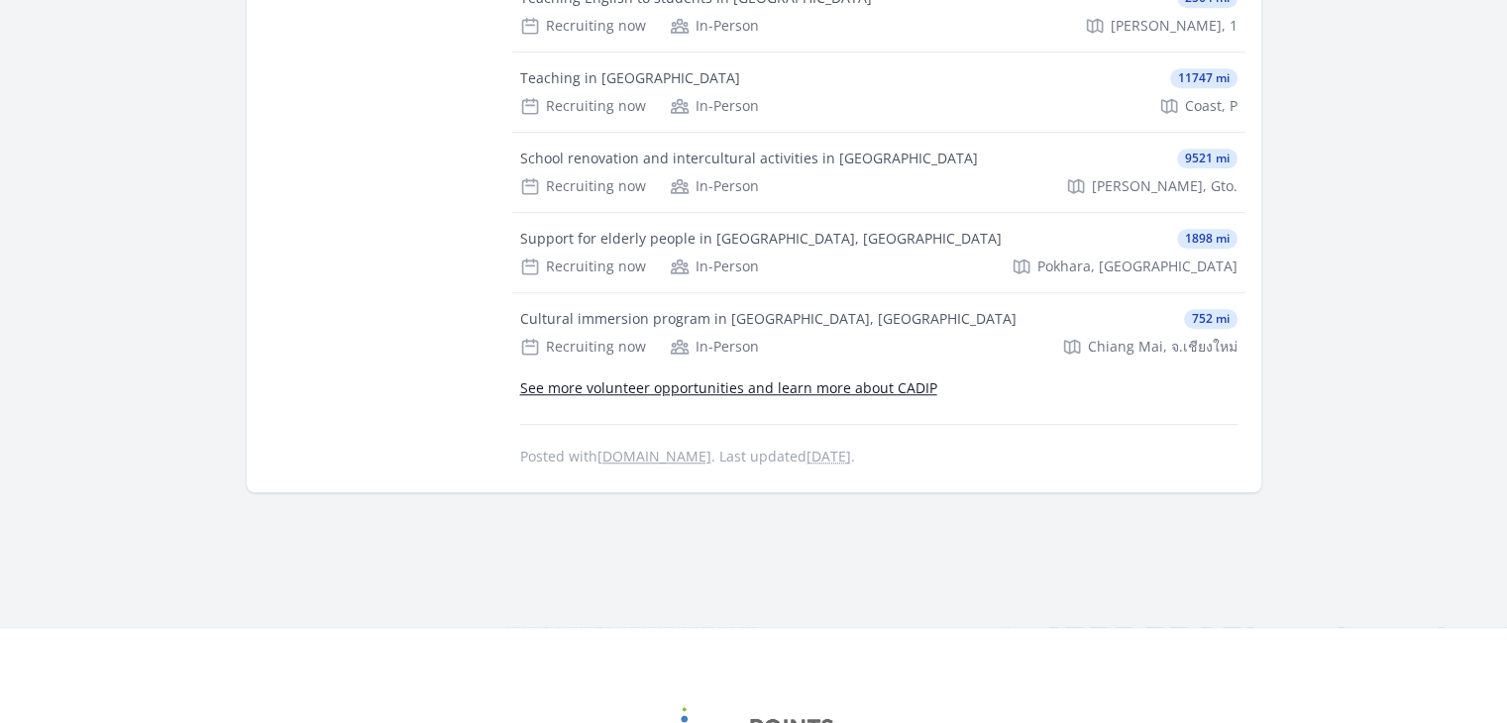
scroll to position [1561, 0]
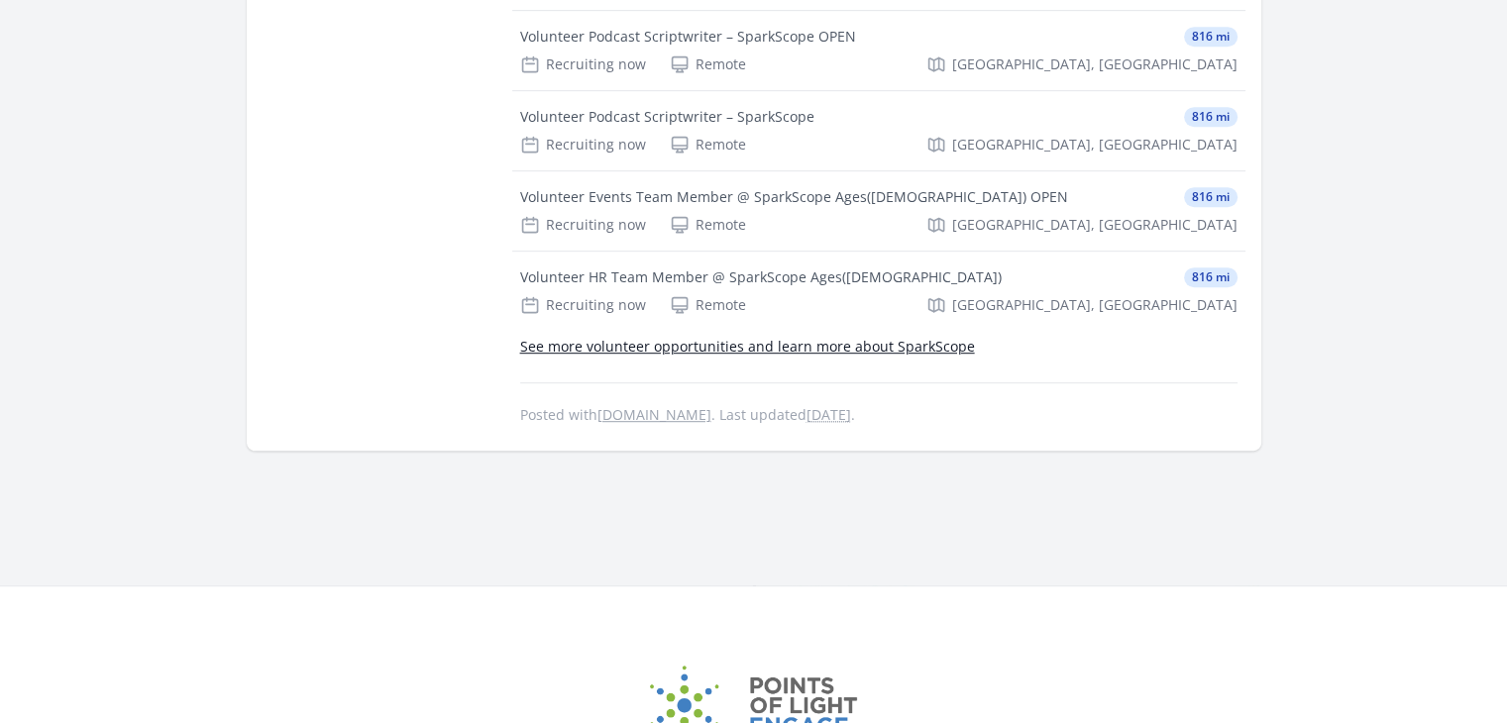
scroll to position [1069, 0]
click at [913, 337] on link "See more volunteer opportunities and learn more about SparkScope" at bounding box center [747, 345] width 455 height 19
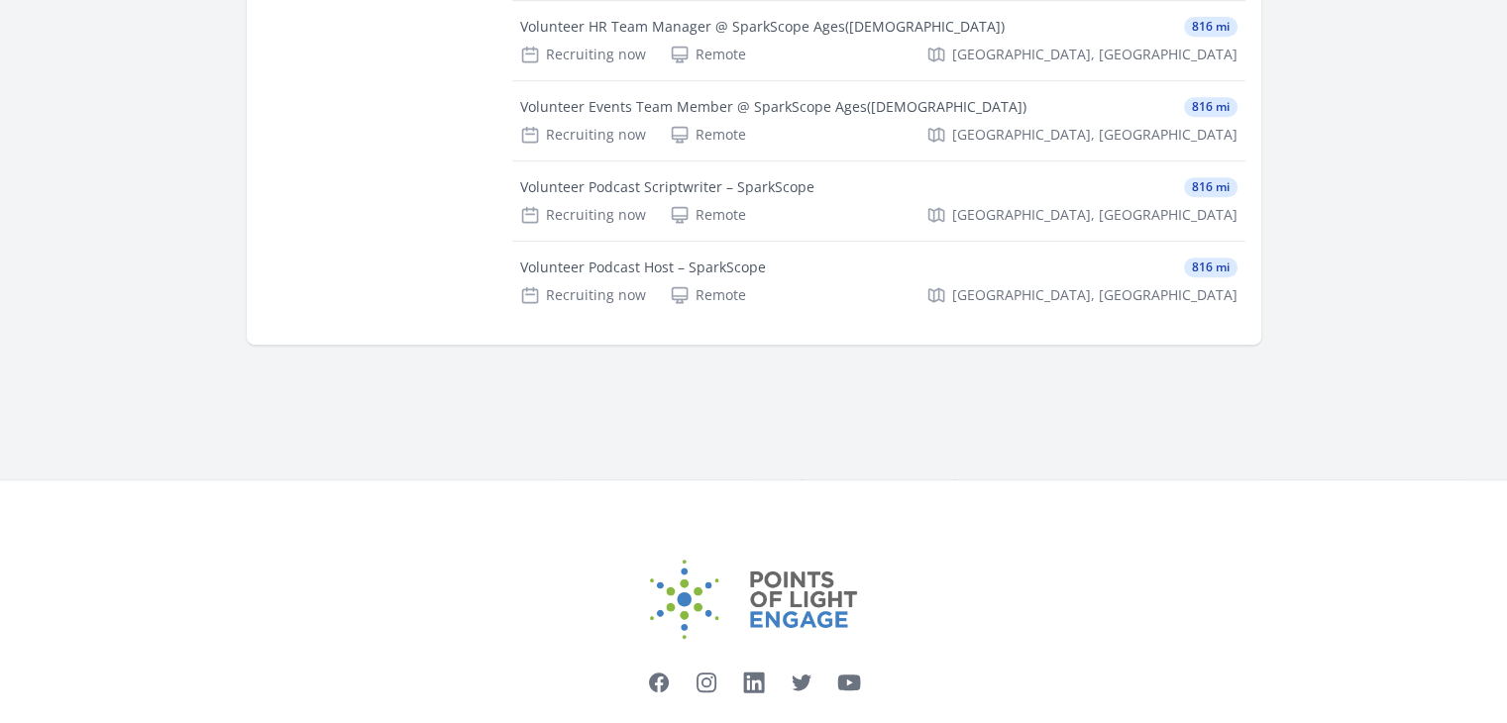
scroll to position [915, 0]
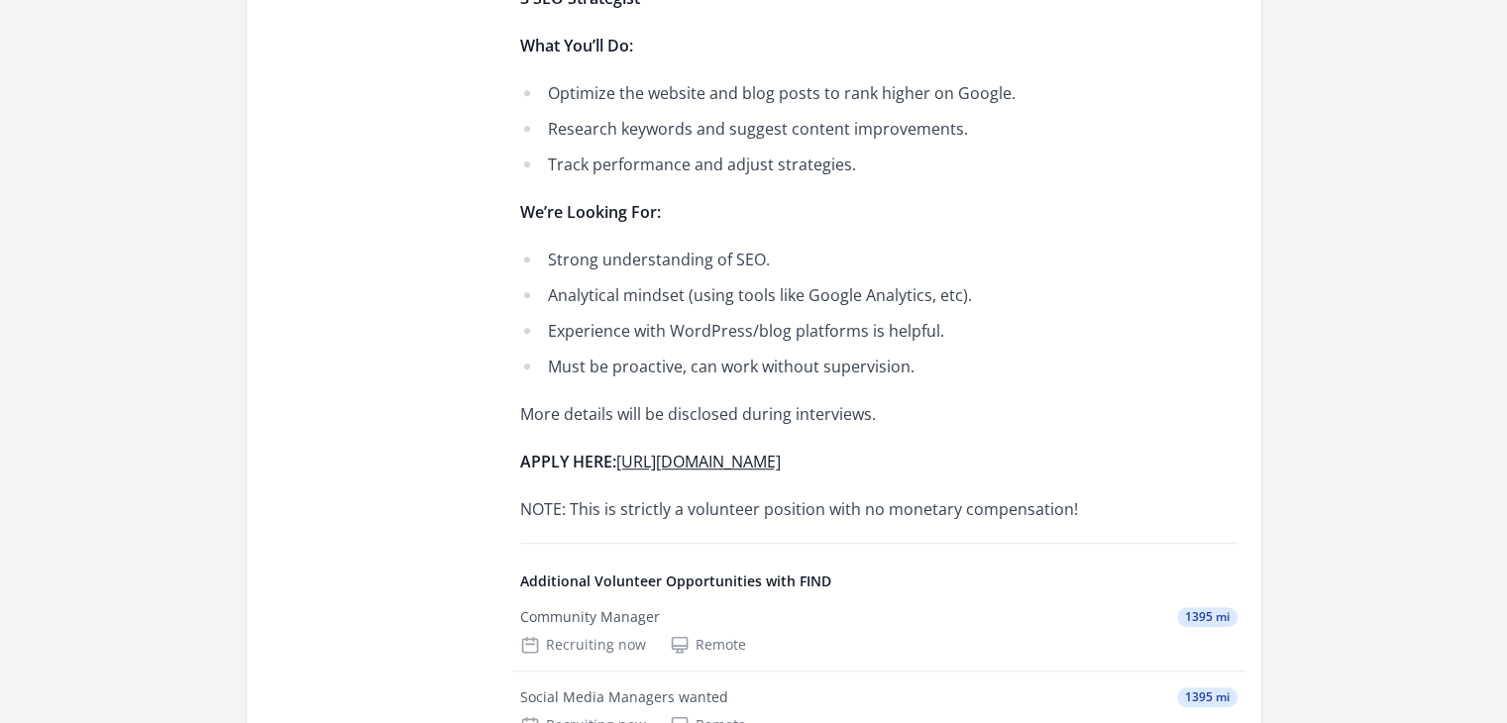
scroll to position [1401, 0]
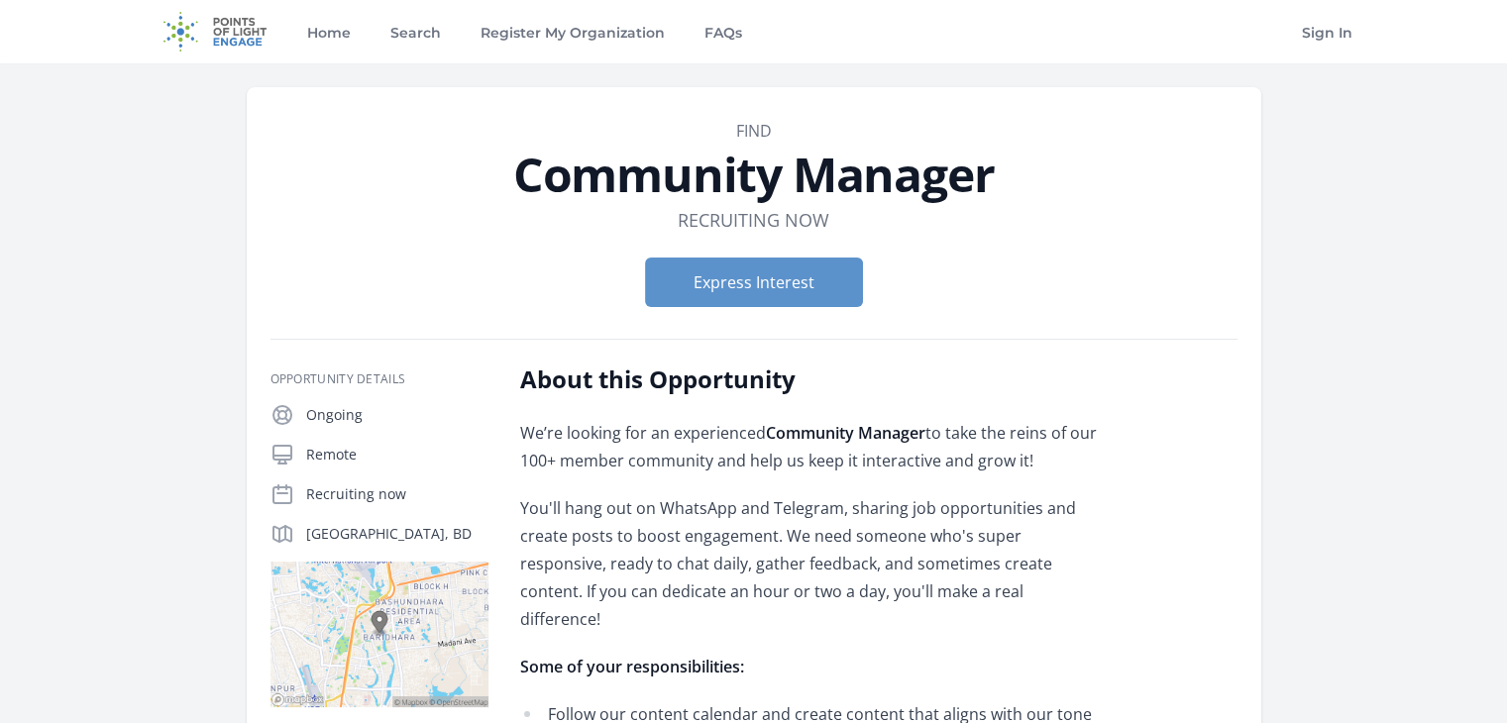
scroll to position [2, 0]
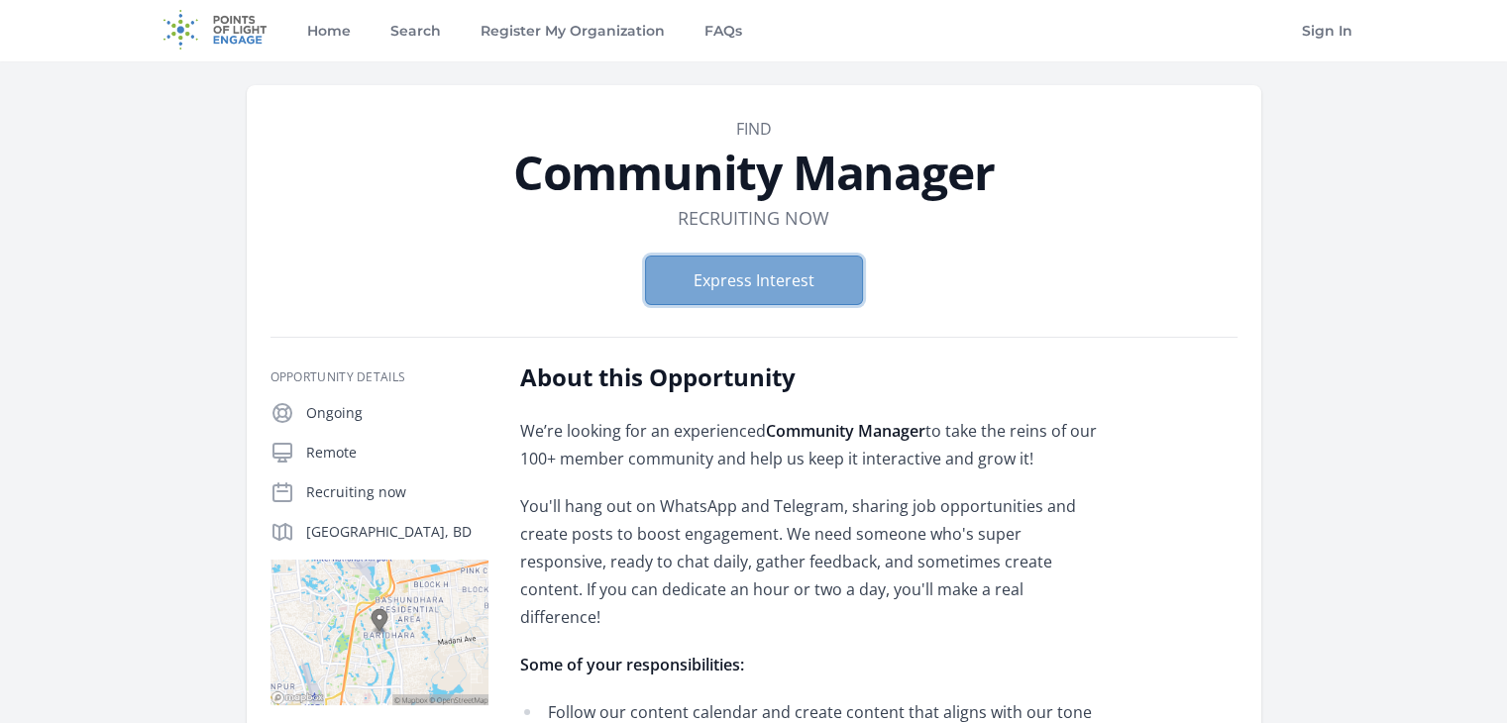
click at [795, 283] on button "Express Interest" at bounding box center [754, 281] width 218 height 50
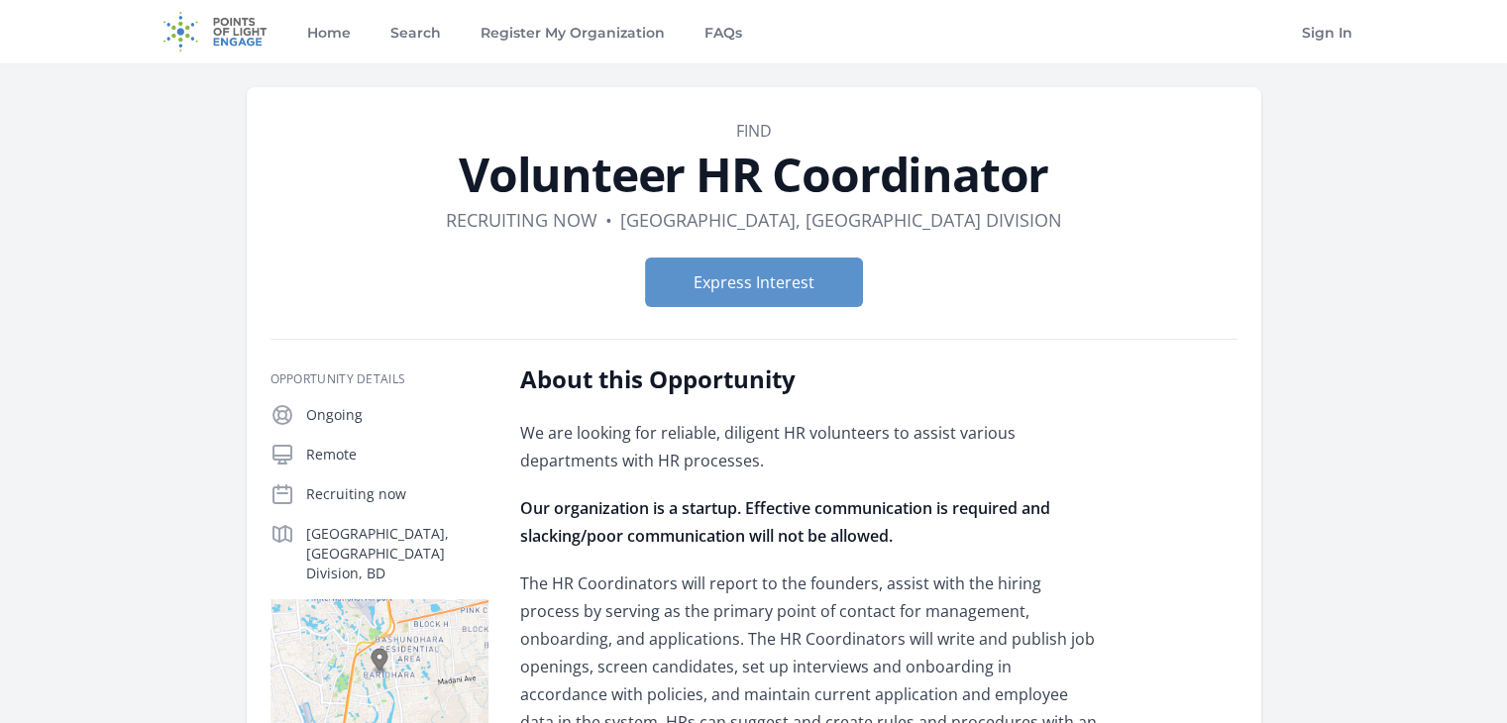
scroll to position [39, 0]
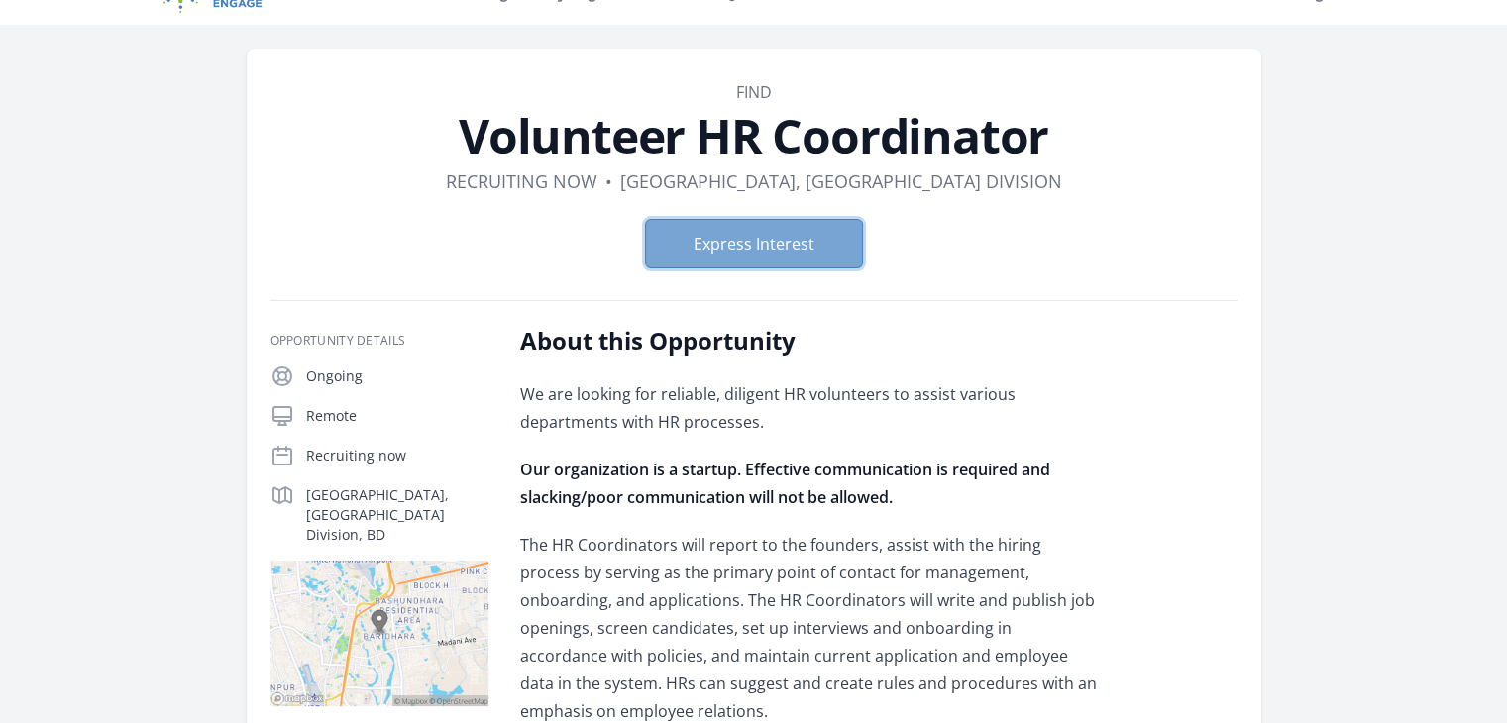
click at [765, 231] on button "Express Interest" at bounding box center [754, 244] width 218 height 50
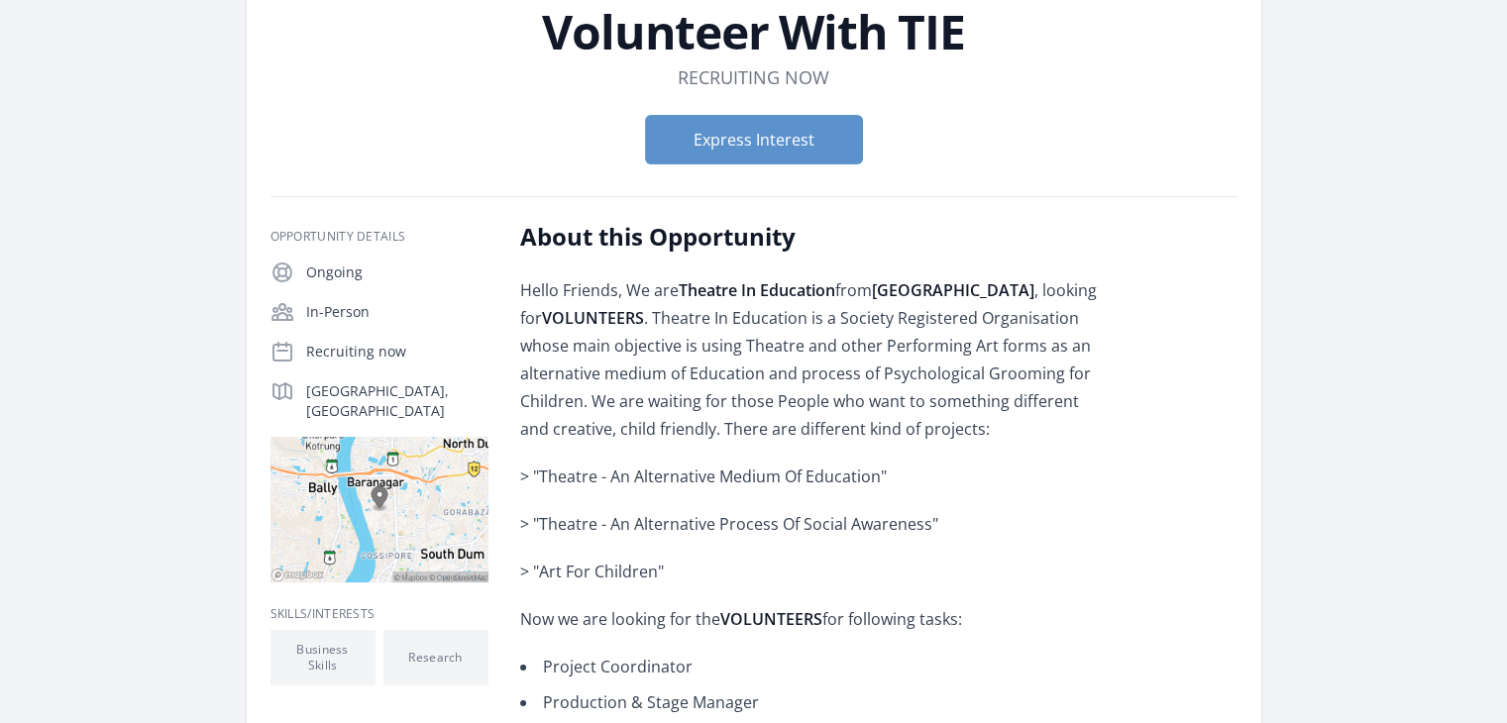
scroll to position [142, 0]
